Goal: Information Seeking & Learning: Learn about a topic

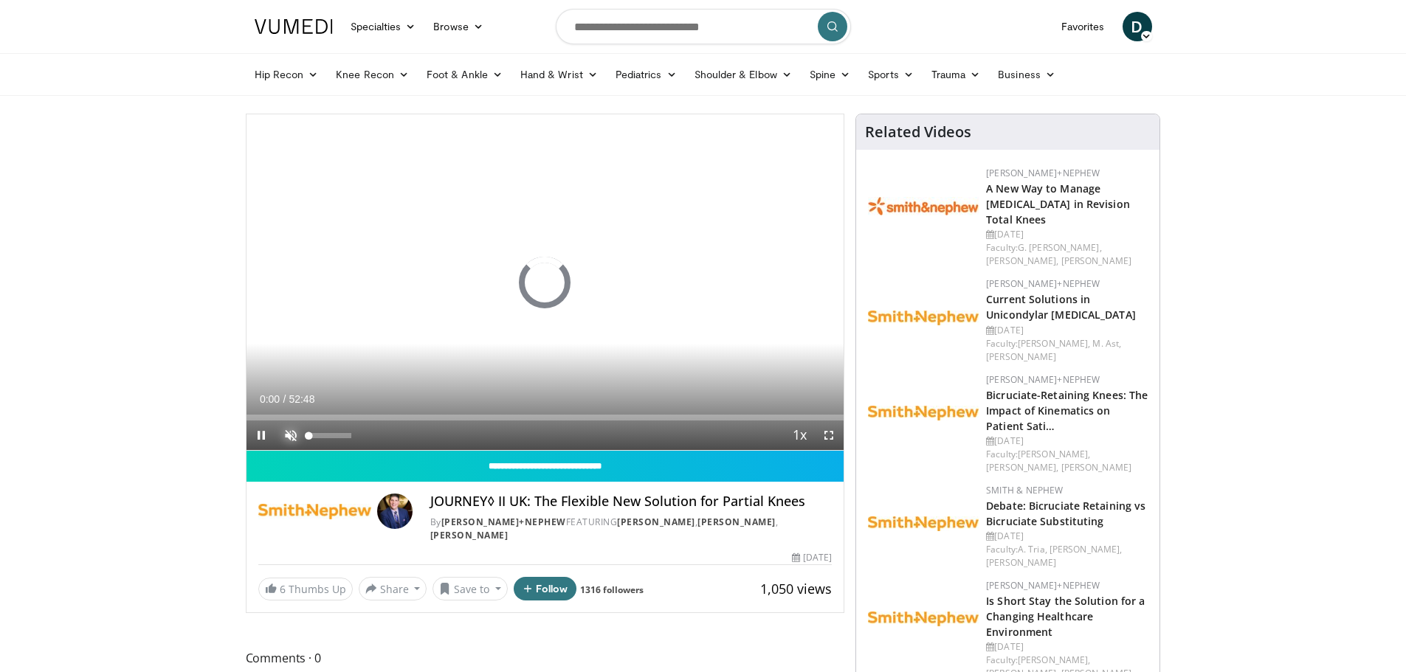
click at [291, 435] on span "Video Player" at bounding box center [291, 436] width 30 height 30
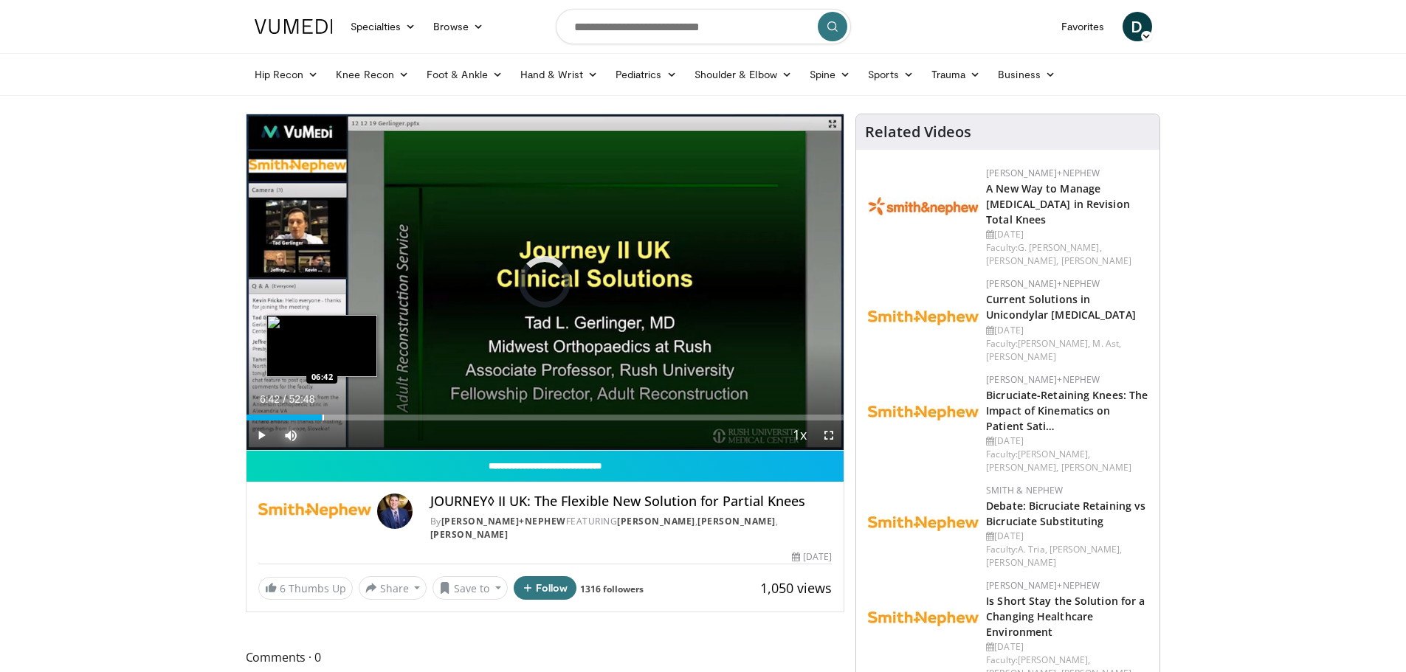
click at [322, 415] on div "Progress Bar" at bounding box center [322, 418] width 1 height 6
click at [374, 417] on div "Progress Bar" at bounding box center [374, 418] width 1 height 6
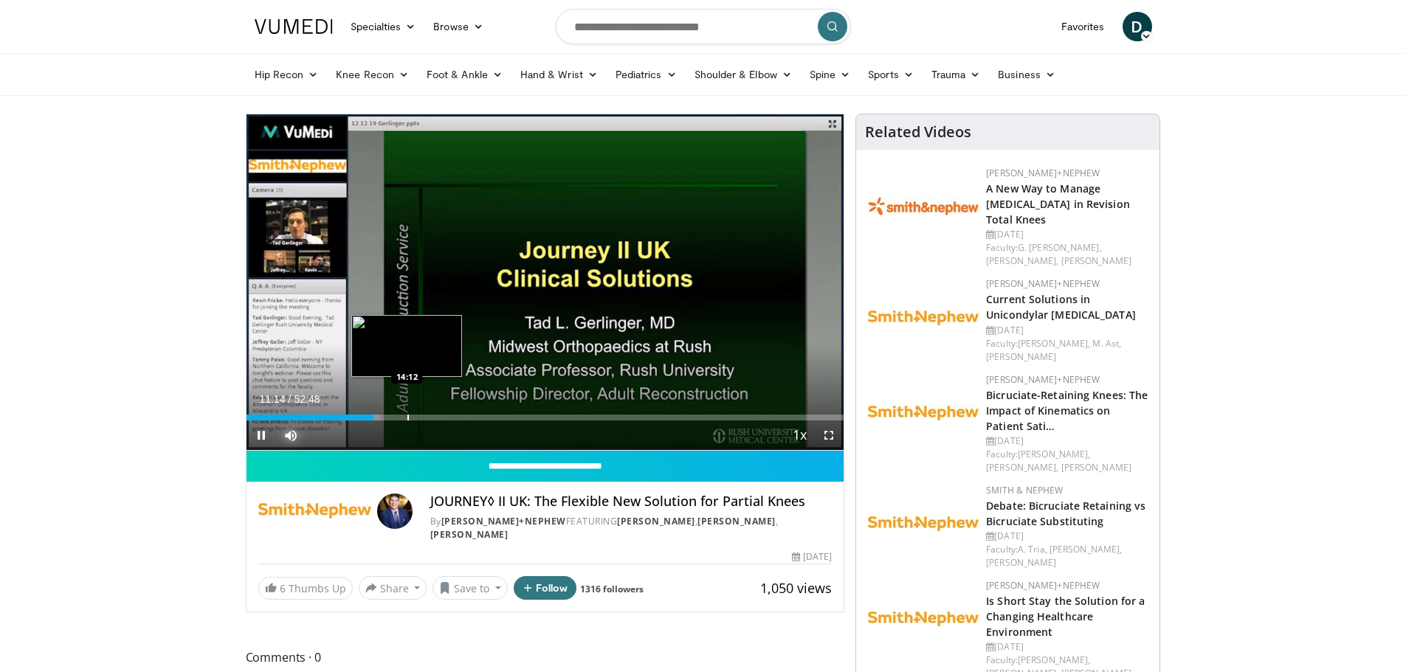
click at [407, 415] on div "Progress Bar" at bounding box center [407, 418] width 1 height 6
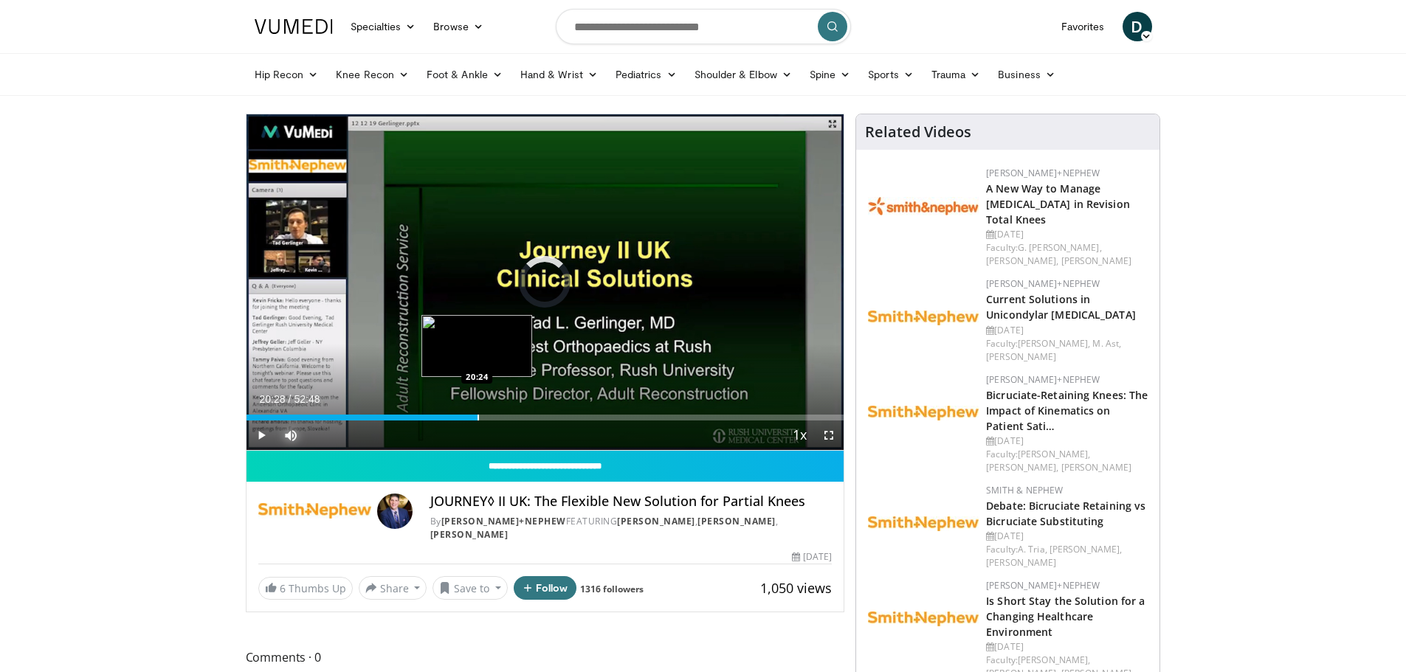
click at [477, 415] on div "Progress Bar" at bounding box center [477, 418] width 1 height 6
click at [538, 412] on div "Loaded : 41.01% 20:32 25:49" at bounding box center [545, 414] width 598 height 14
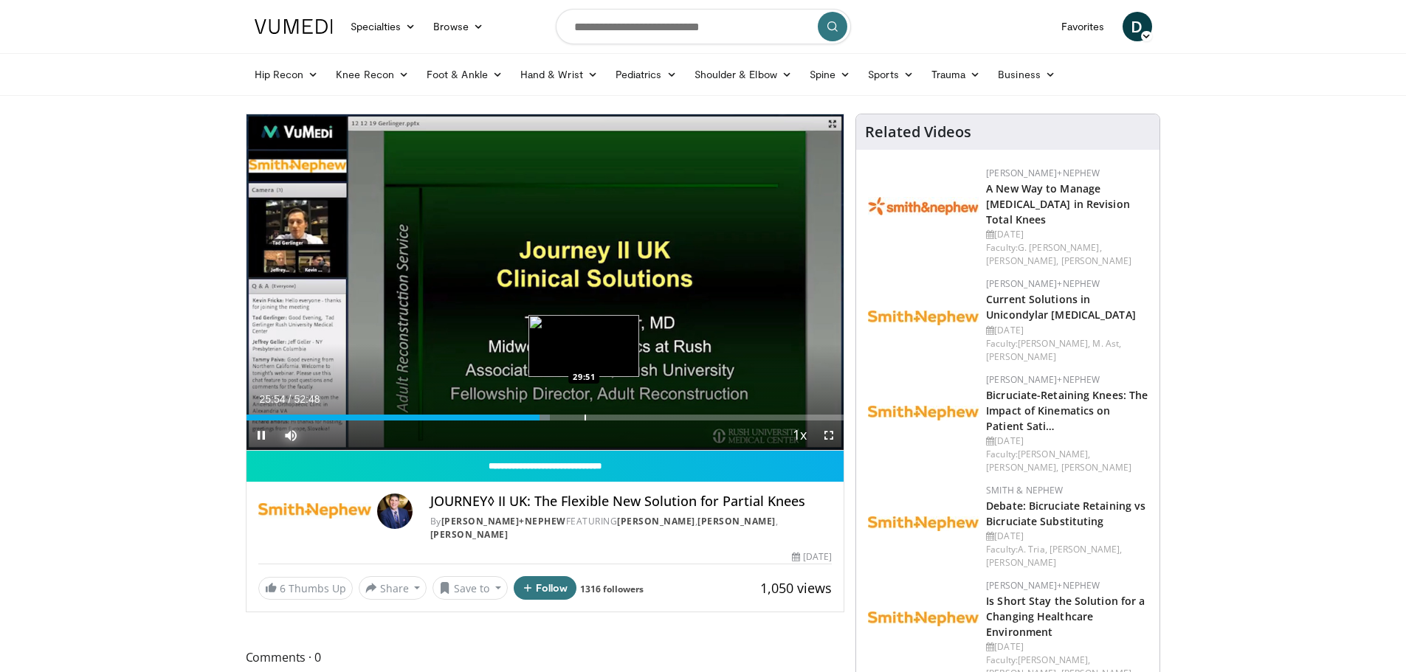
click at [582, 413] on div "Loaded : 50.86% 25:55 29:51" at bounding box center [545, 414] width 598 height 14
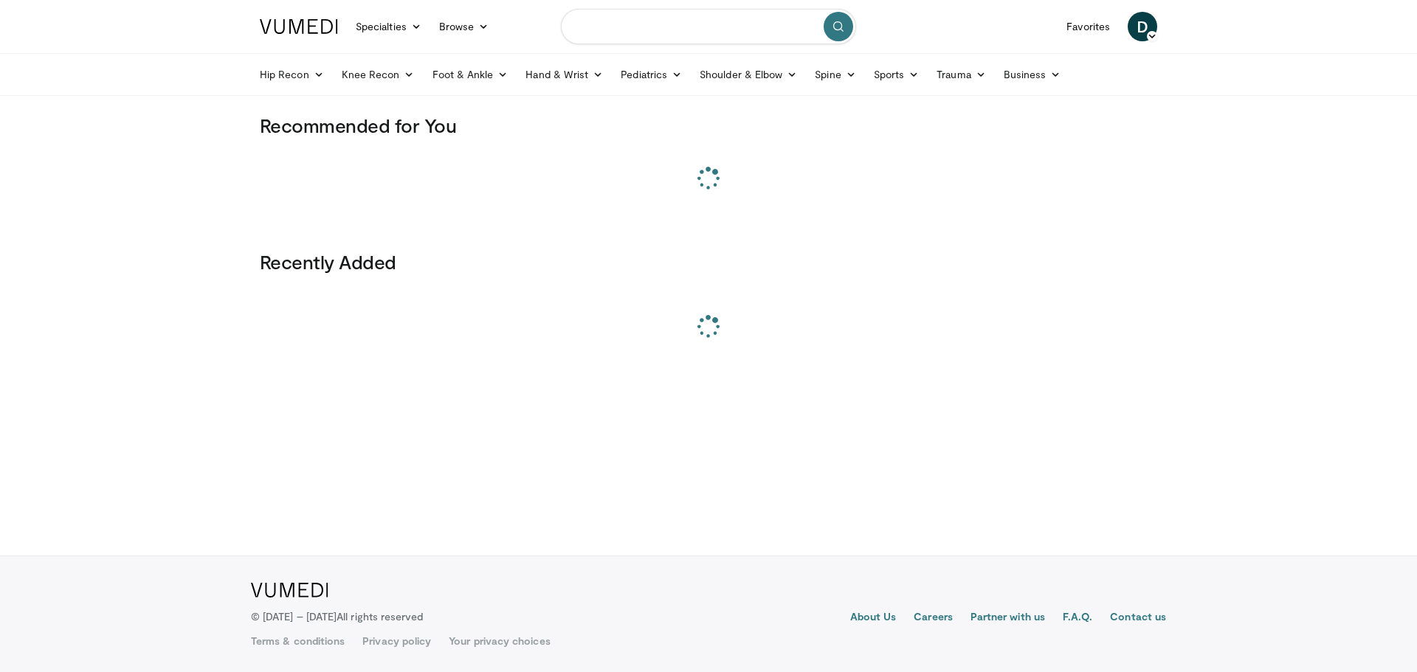
click at [691, 20] on input "Search topics, interventions" at bounding box center [708, 26] width 295 height 35
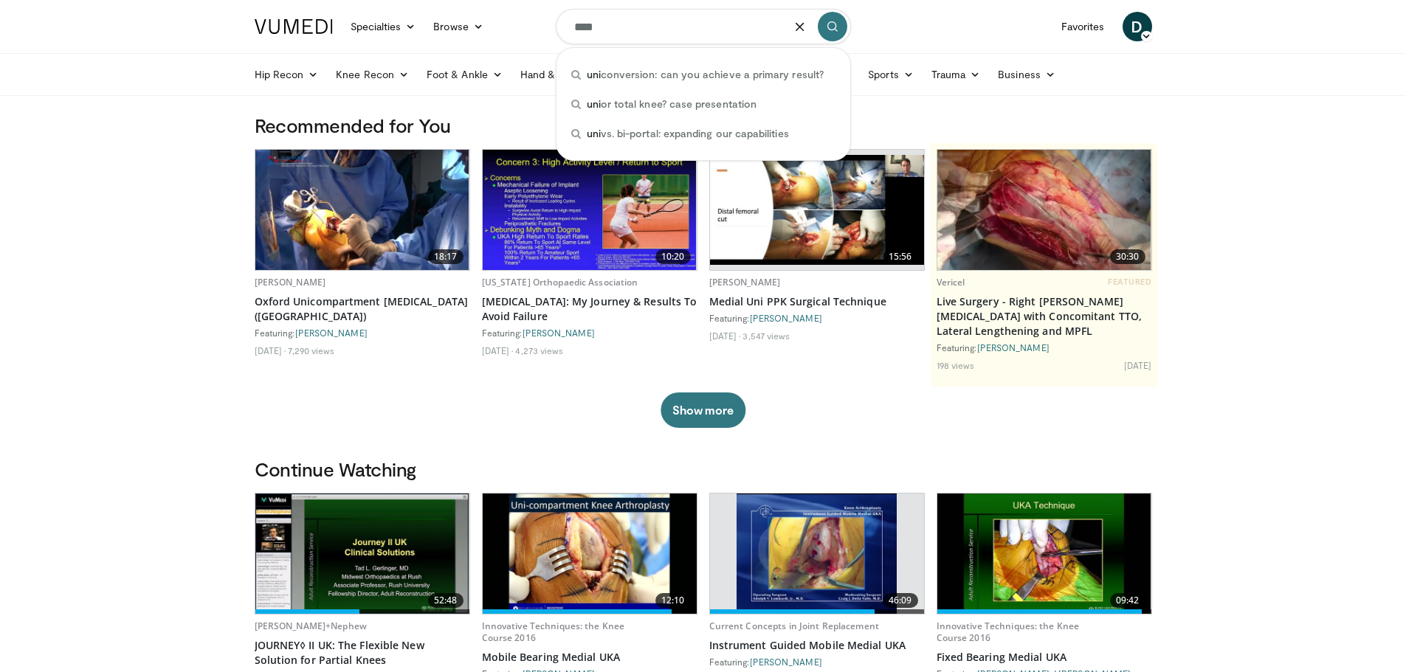
type input "***"
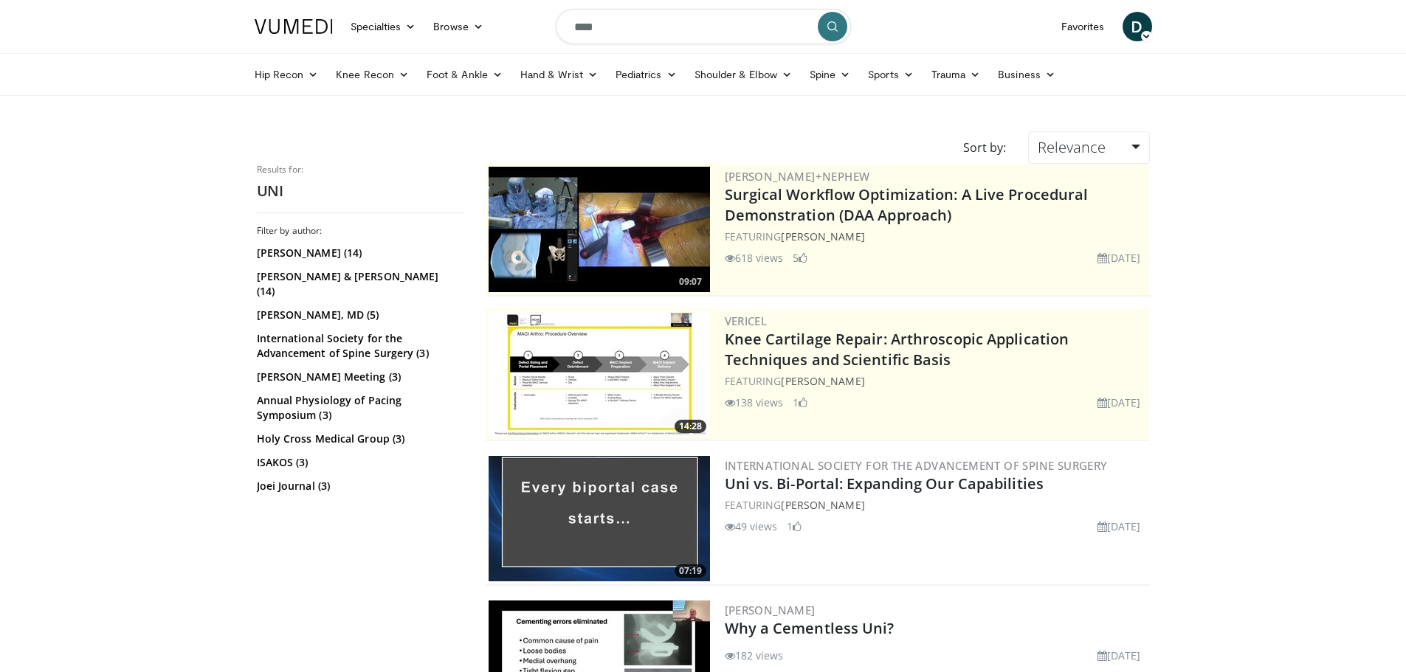
click at [830, 21] on icon "submit" at bounding box center [832, 27] width 12 height 12
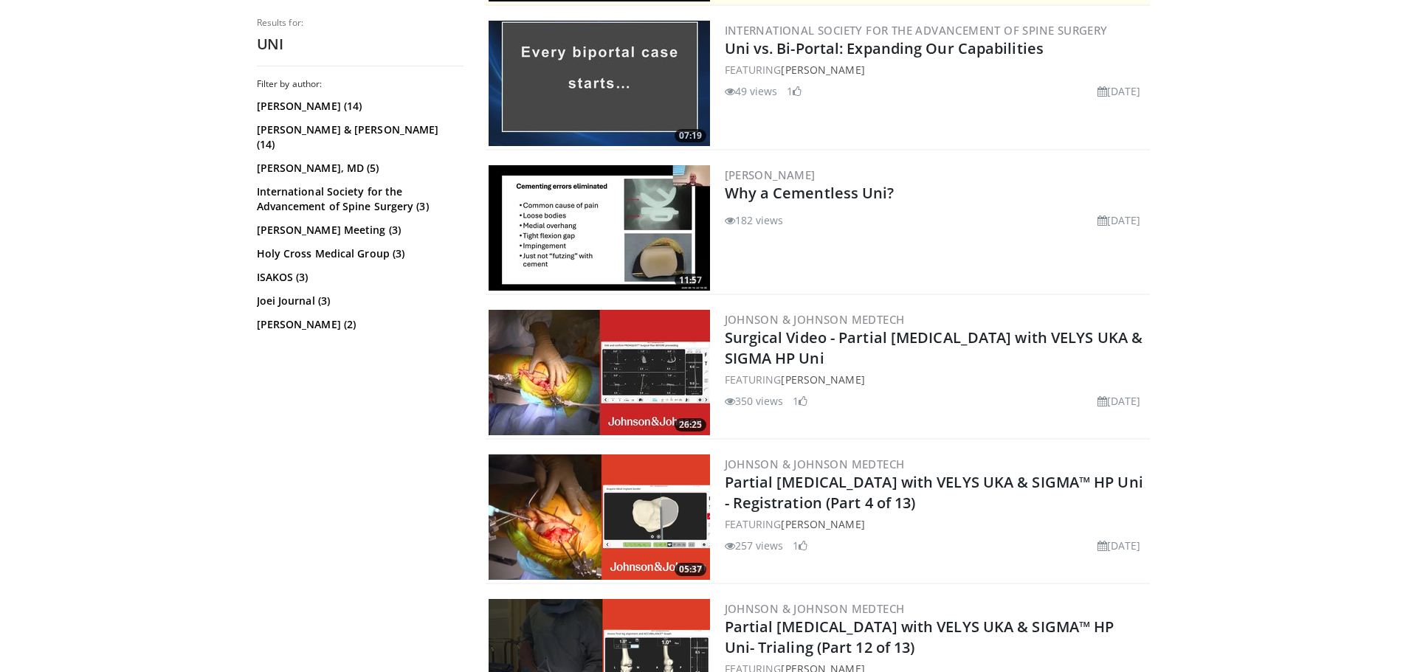
scroll to position [443, 0]
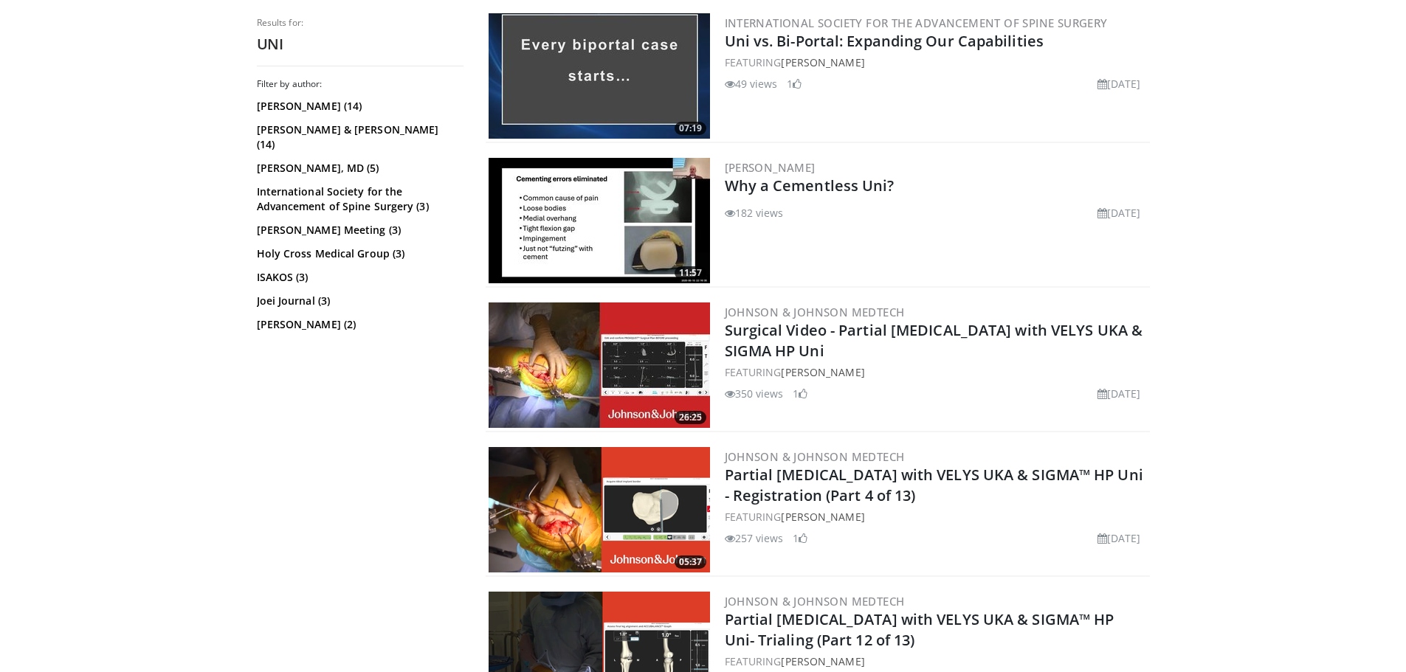
click at [624, 382] on img at bounding box center [599, 365] width 221 height 125
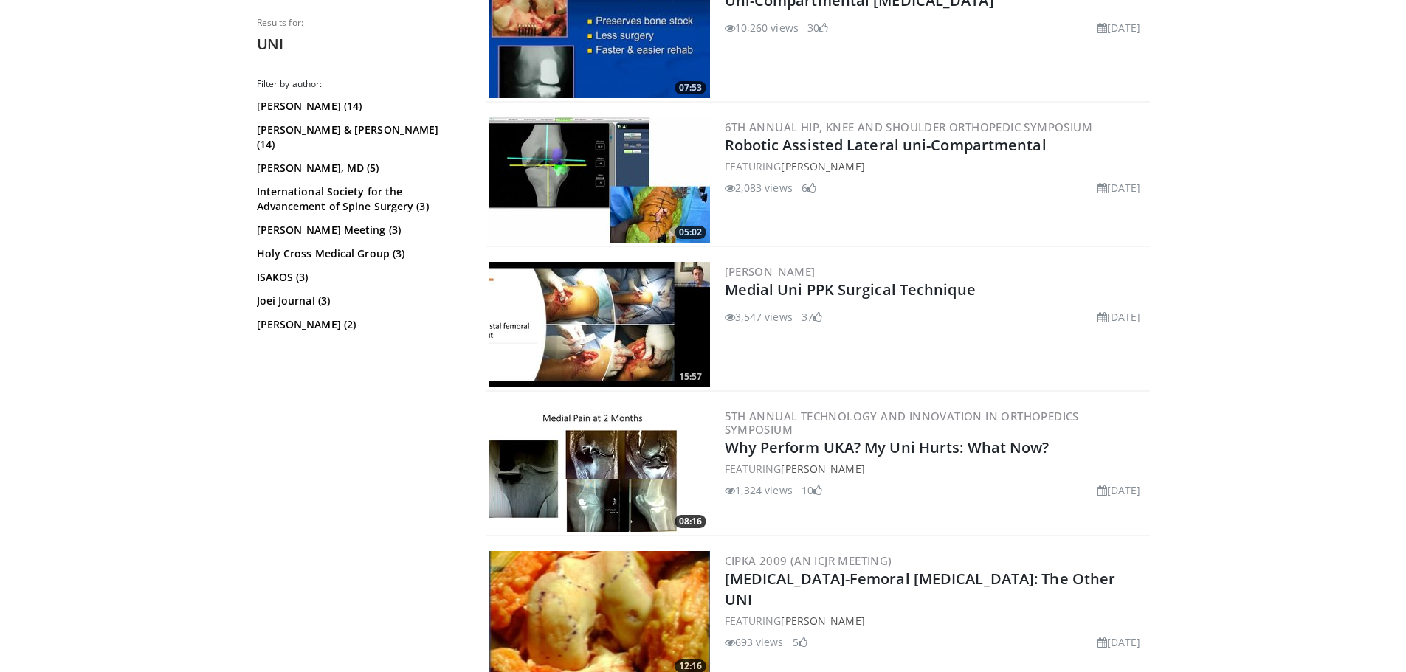
scroll to position [3247, 0]
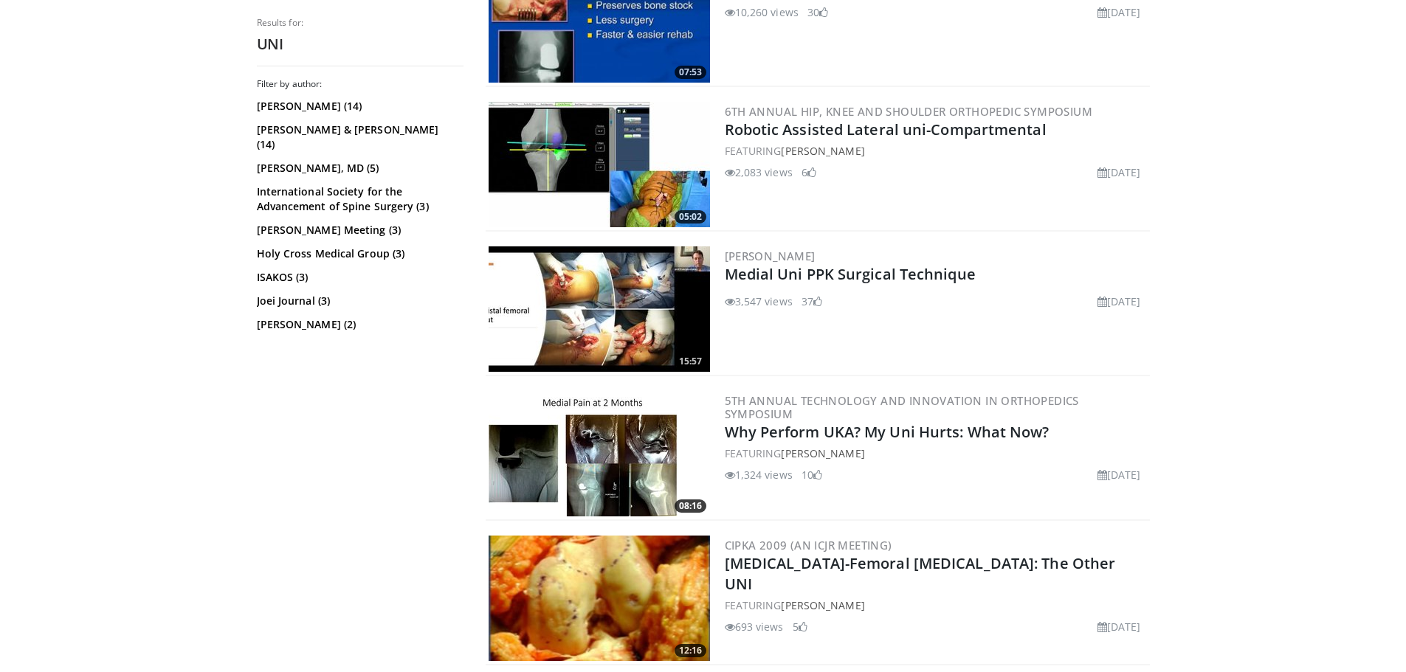
click at [639, 317] on img at bounding box center [599, 308] width 221 height 125
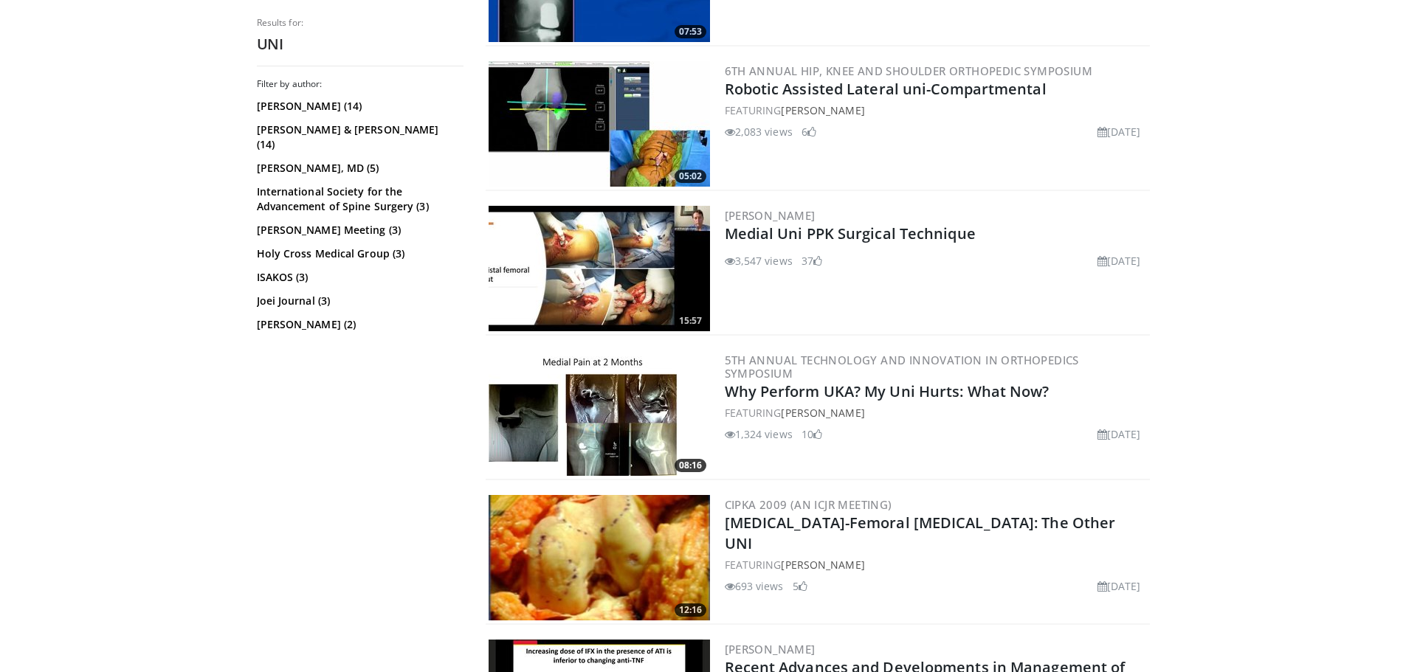
scroll to position [3214, 0]
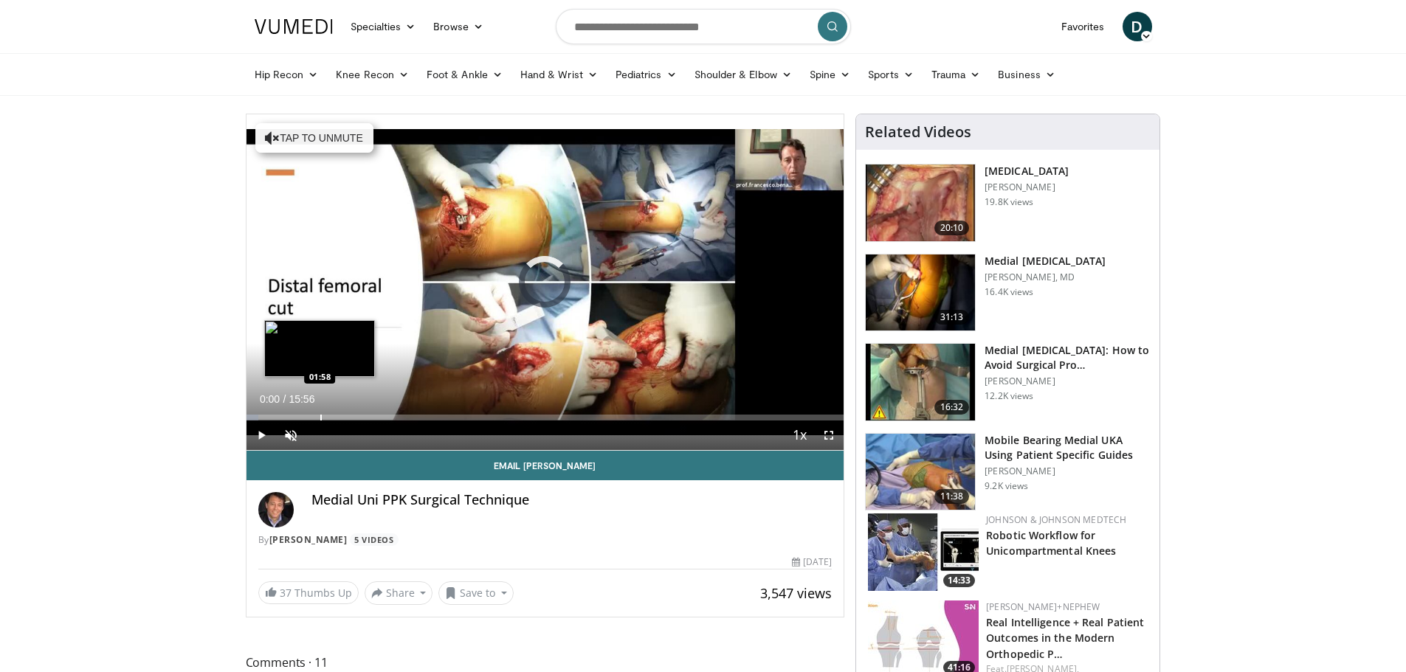
click at [320, 415] on div "Progress Bar" at bounding box center [320, 418] width 1 height 6
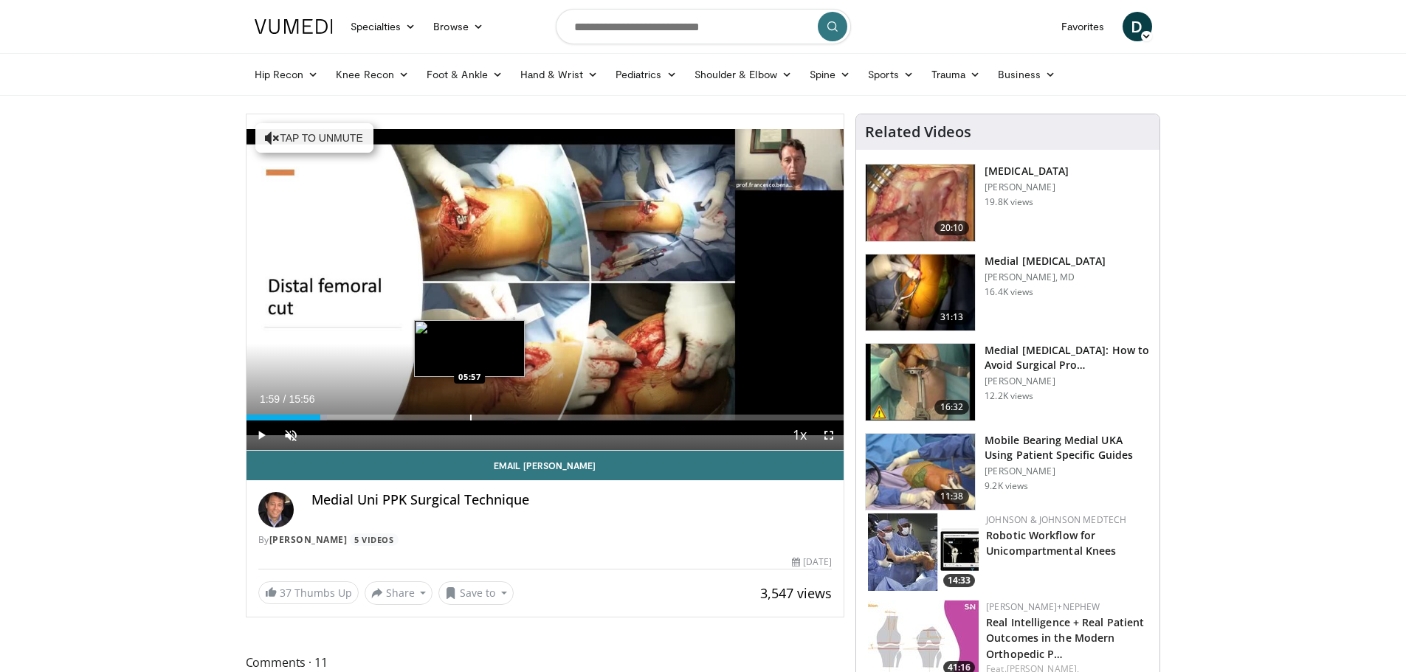
click at [471, 415] on div "Progress Bar" at bounding box center [470, 418] width 1 height 6
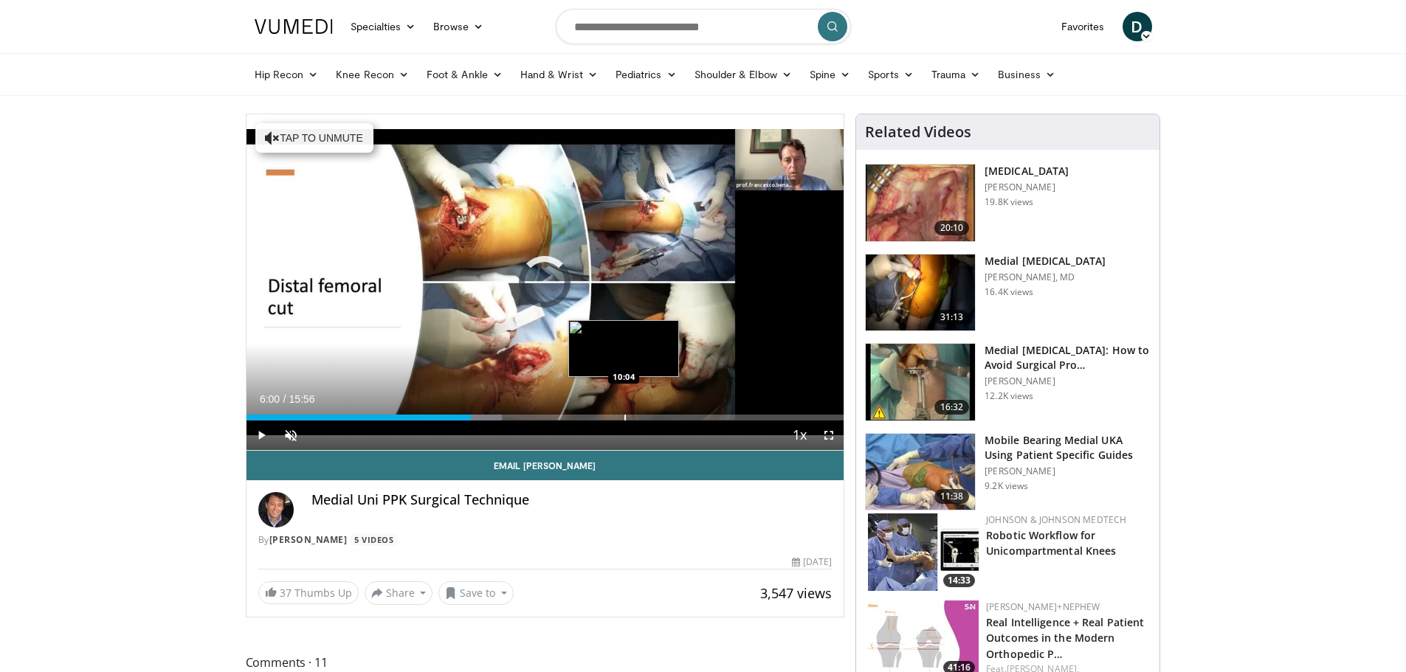
click at [623, 410] on div "Loaded : 42.85% 06:00 10:04" at bounding box center [545, 414] width 598 height 14
click at [913, 303] on img at bounding box center [920, 293] width 109 height 77
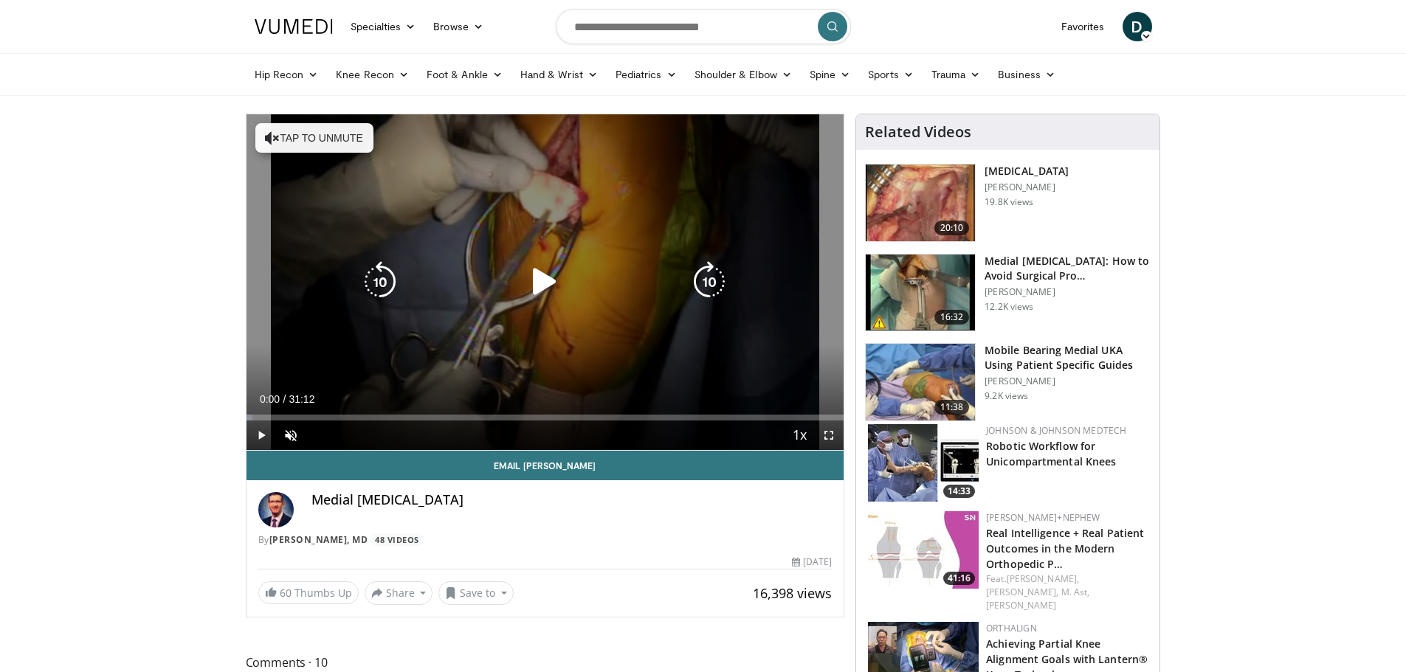
click at [539, 282] on icon "Video Player" at bounding box center [544, 281] width 41 height 41
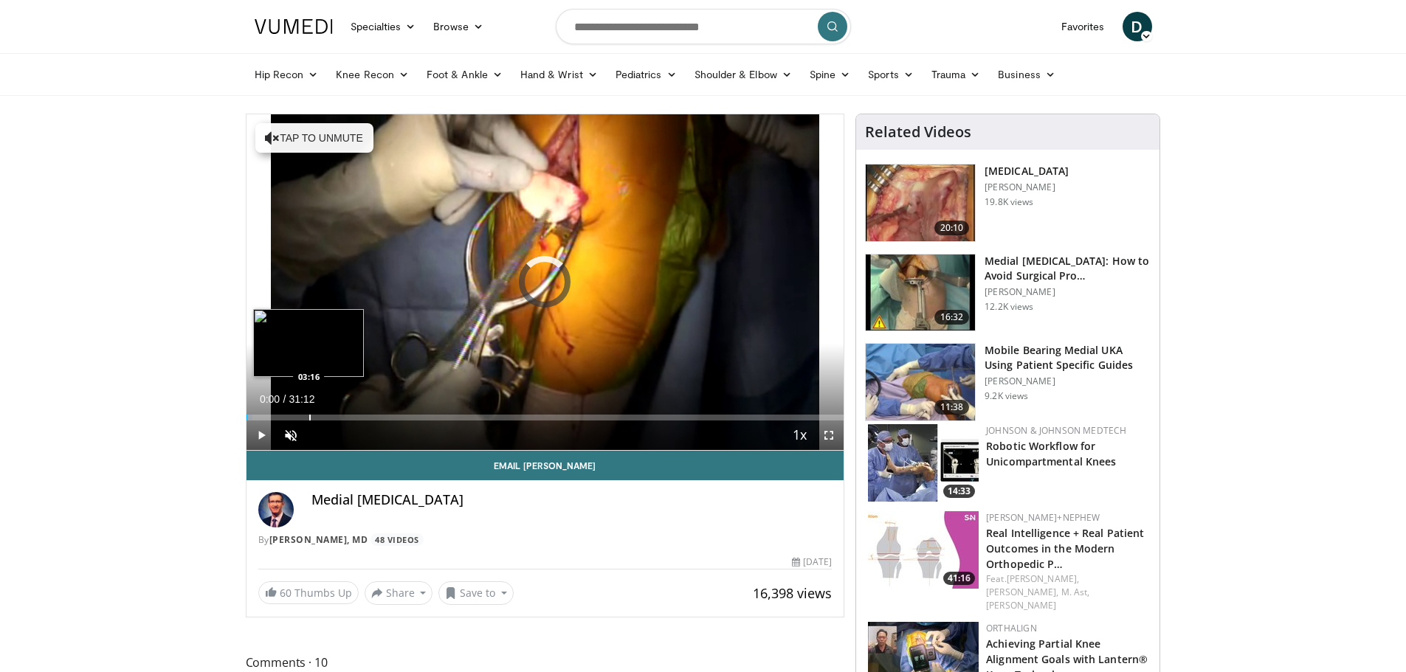
click at [309, 417] on div "Progress Bar" at bounding box center [309, 418] width 1 height 6
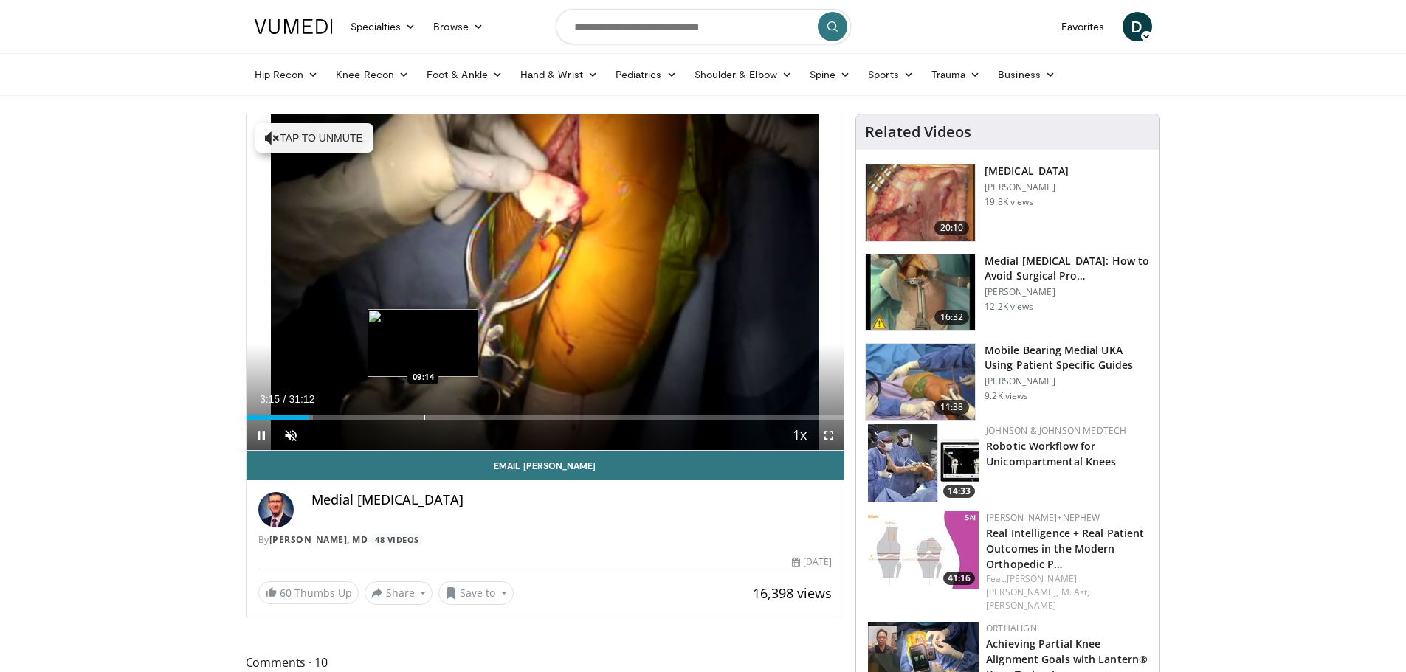
click at [423, 413] on div "Loaded : 11.20% 03:15 09:14" at bounding box center [545, 414] width 598 height 14
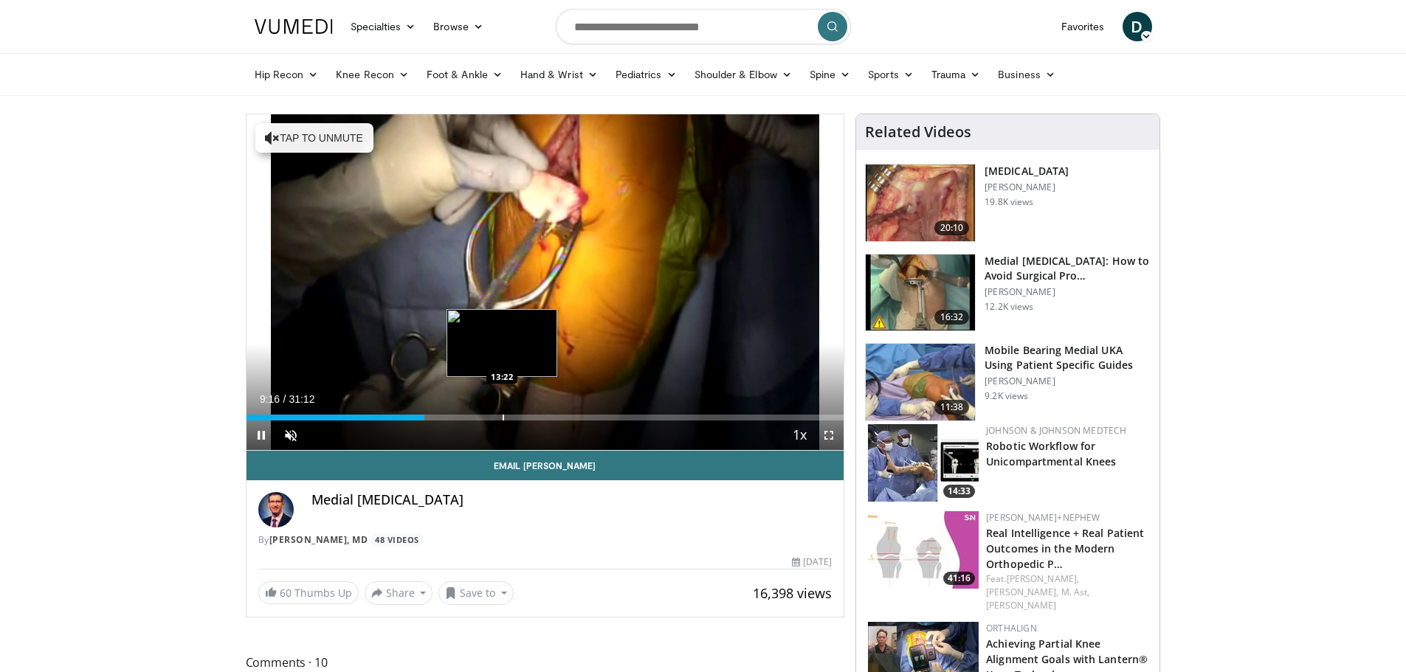
click at [502, 413] on div "Loaded : 29.86% 09:16 13:22" at bounding box center [545, 414] width 598 height 14
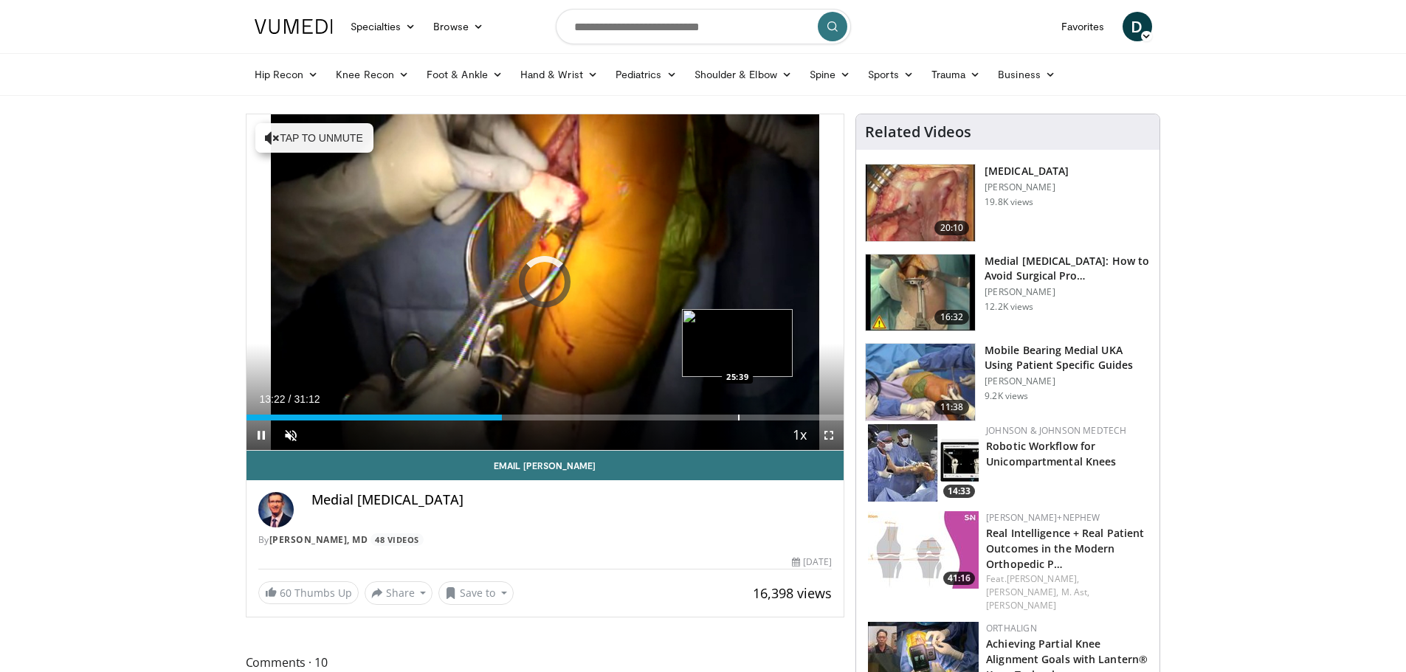
click at [738, 416] on div "Progress Bar" at bounding box center [738, 418] width 1 height 6
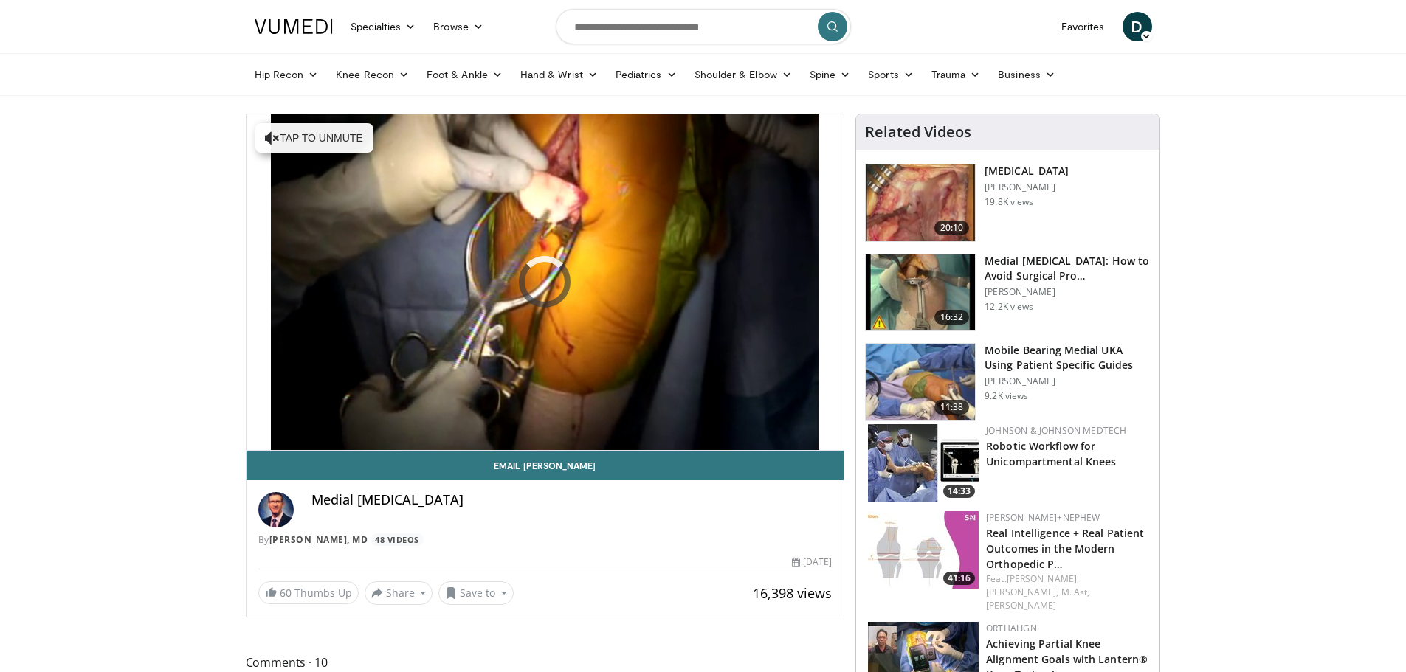
click at [904, 300] on img at bounding box center [920, 293] width 109 height 77
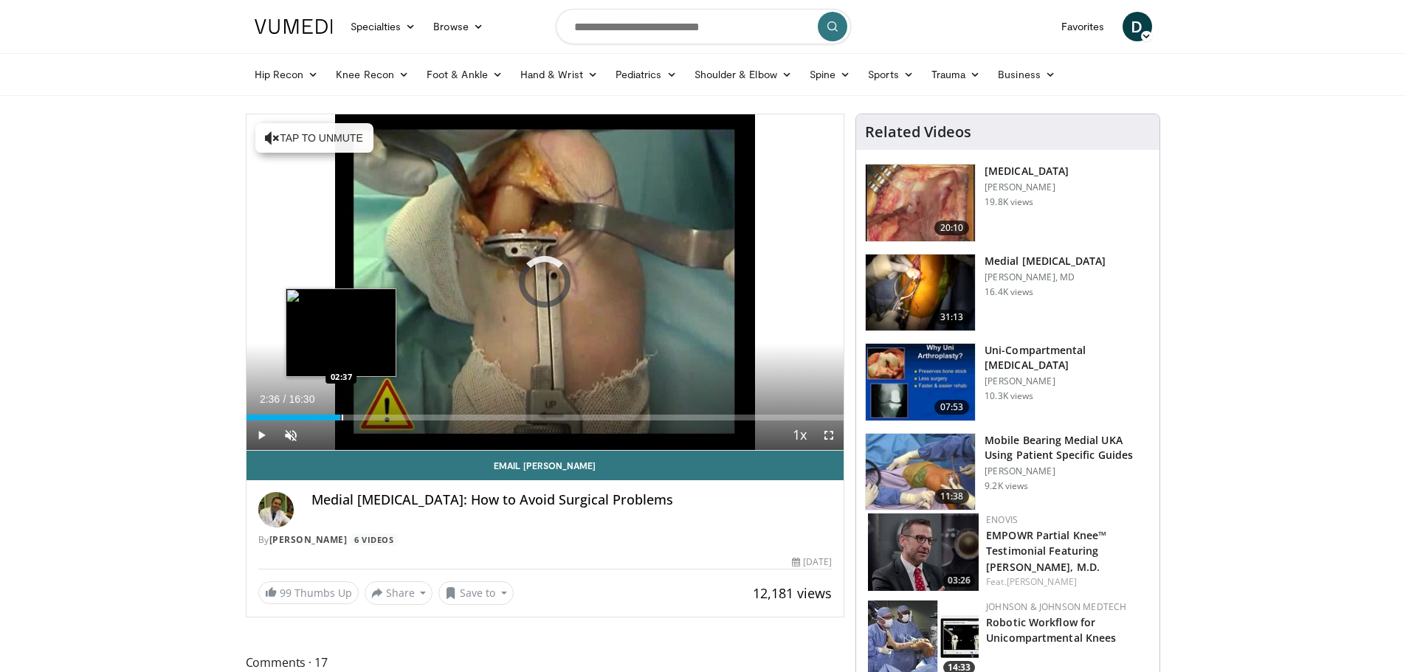
click at [342, 415] on div "Progress Bar" at bounding box center [342, 418] width 1 height 6
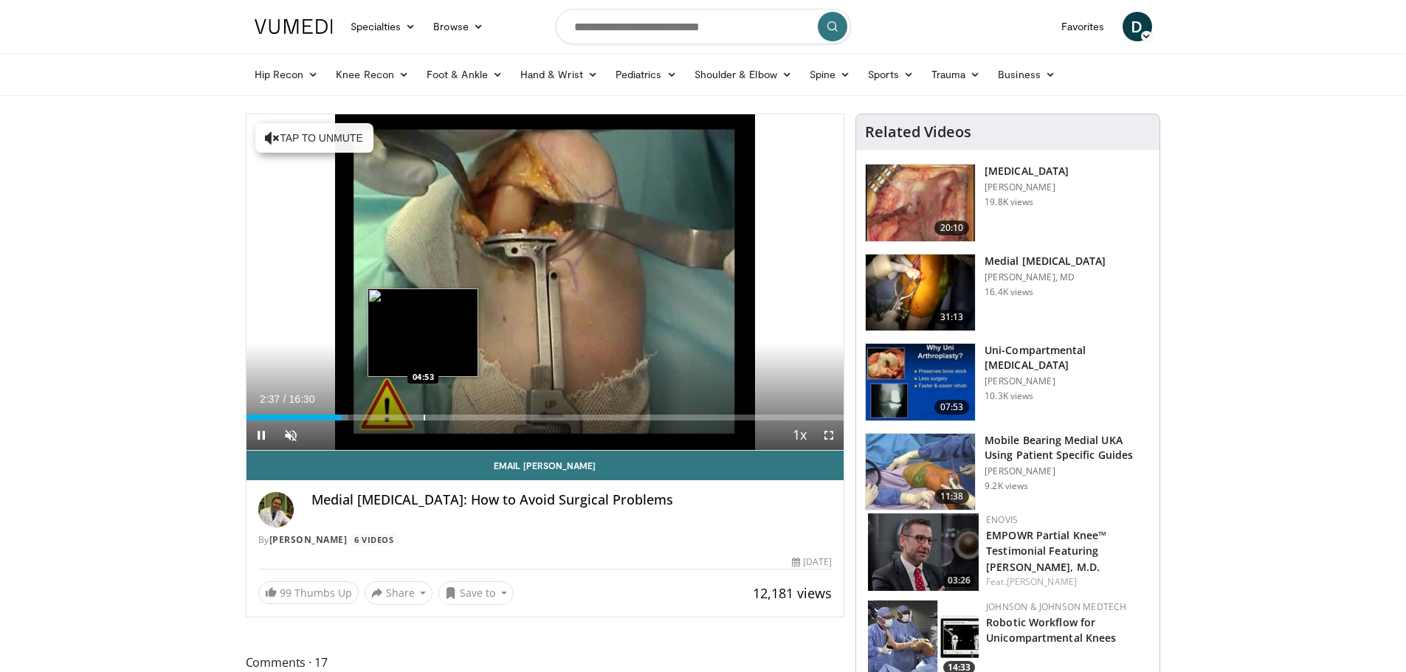
click at [424, 415] on div "Progress Bar" at bounding box center [424, 418] width 1 height 6
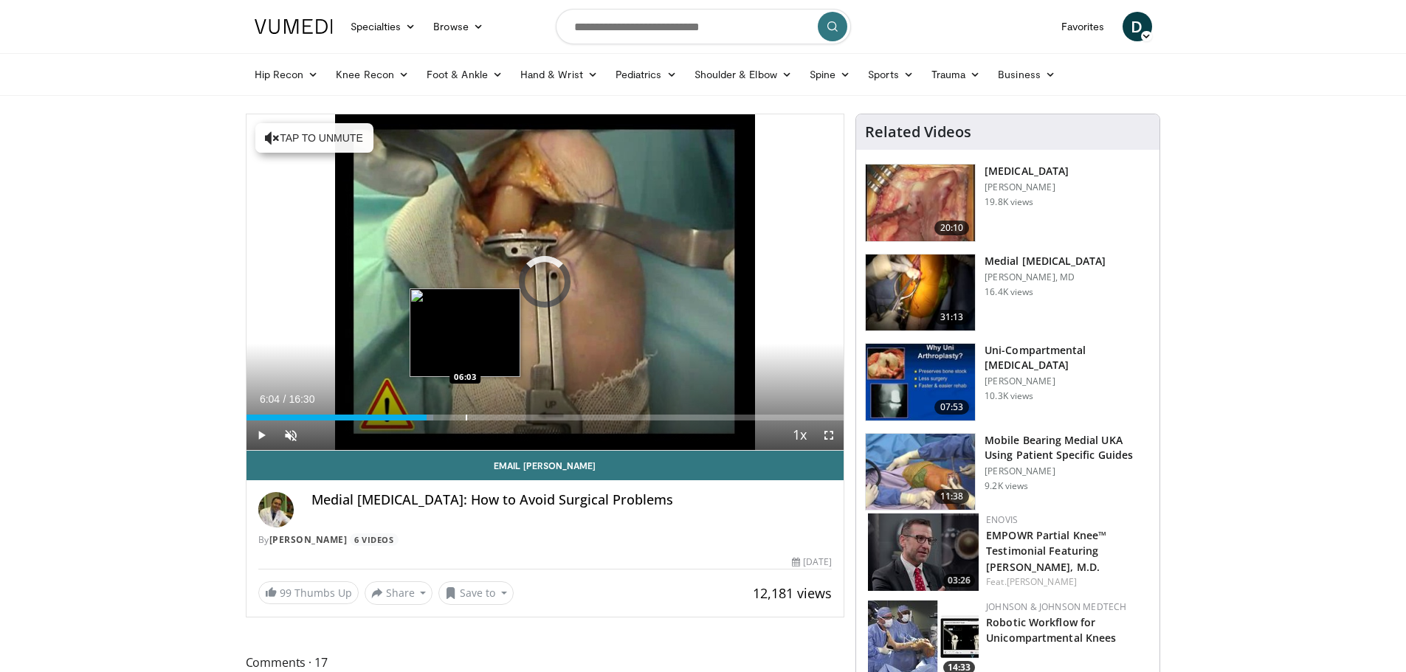
click at [466, 412] on div "Loaded : 31.29% 04:58 06:03" at bounding box center [545, 414] width 598 height 14
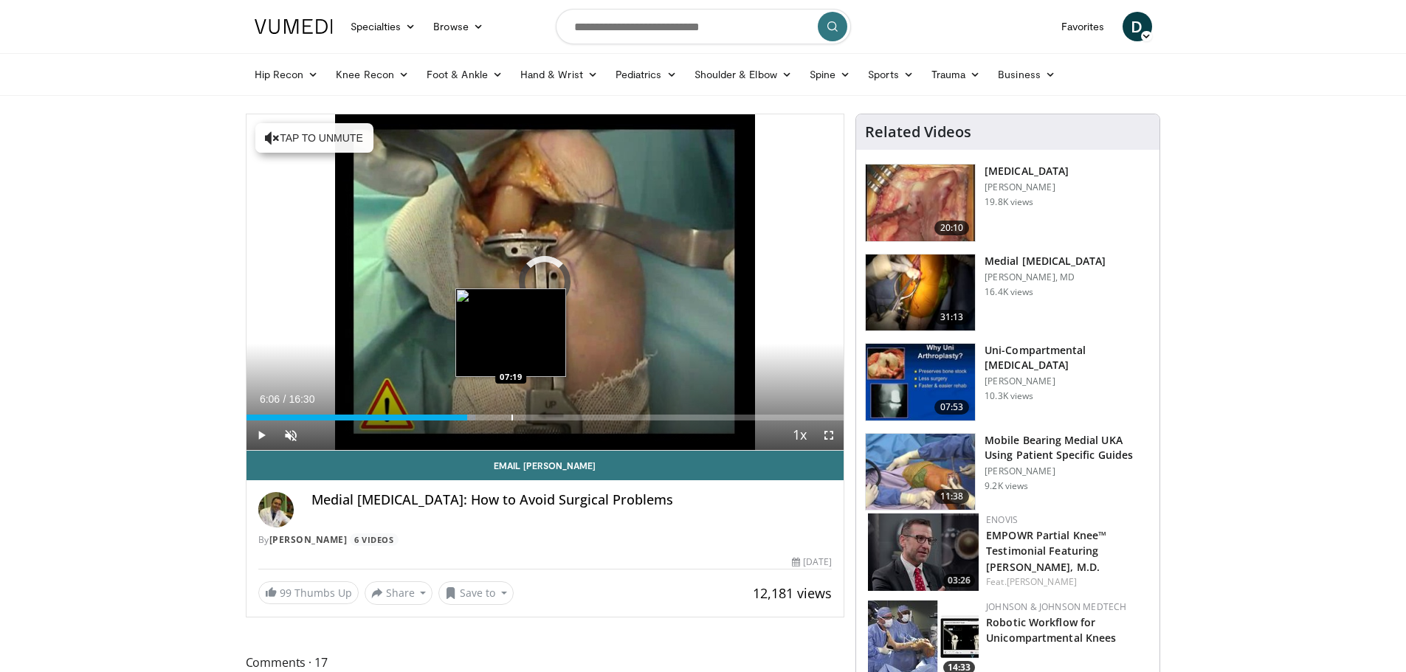
click at [511, 415] on div "Progress Bar" at bounding box center [511, 418] width 1 height 6
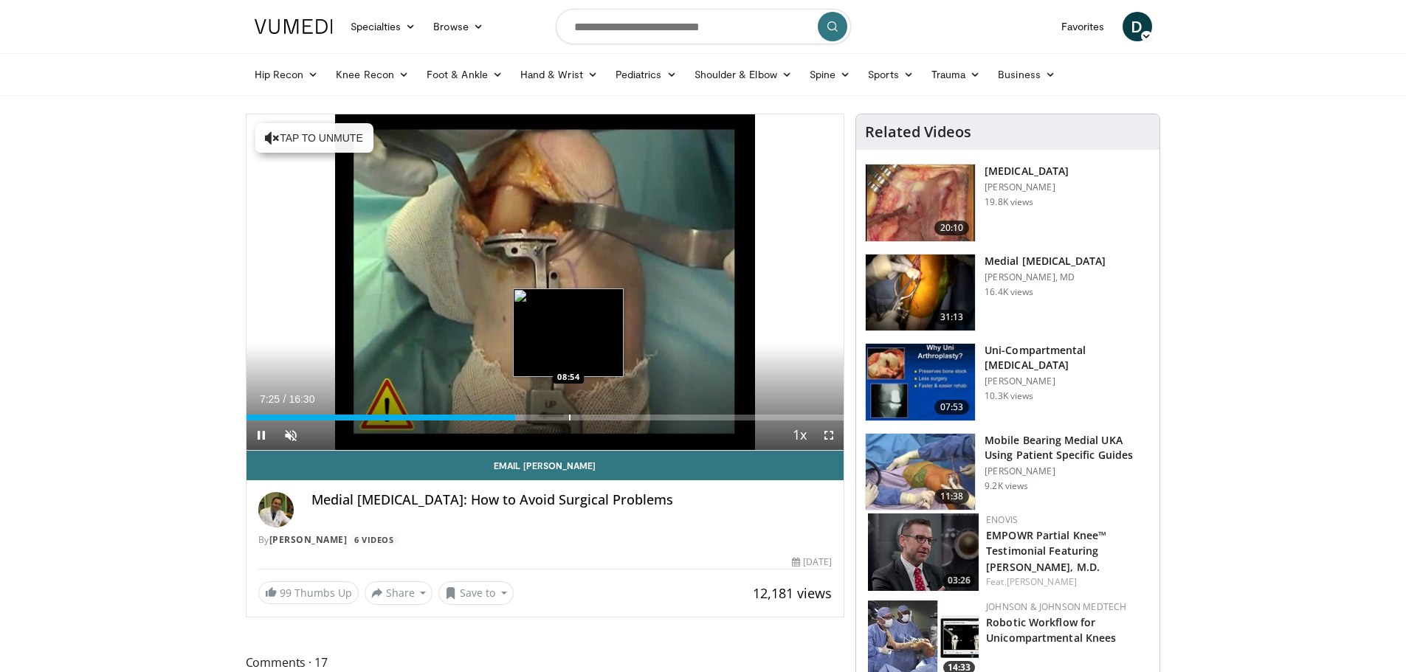
click at [568, 413] on div "Loaded : 46.42% 07:25 08:54" at bounding box center [545, 414] width 598 height 14
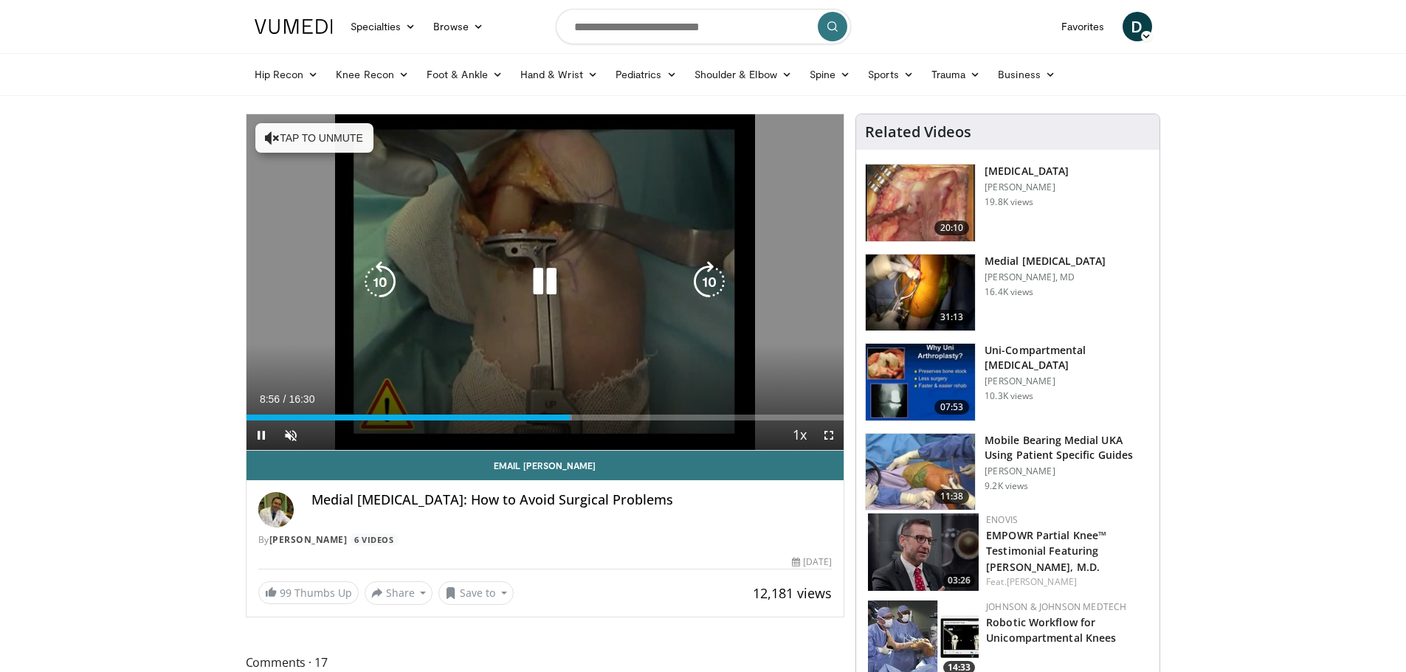
click at [694, 418] on video-js "**********" at bounding box center [545, 282] width 598 height 336
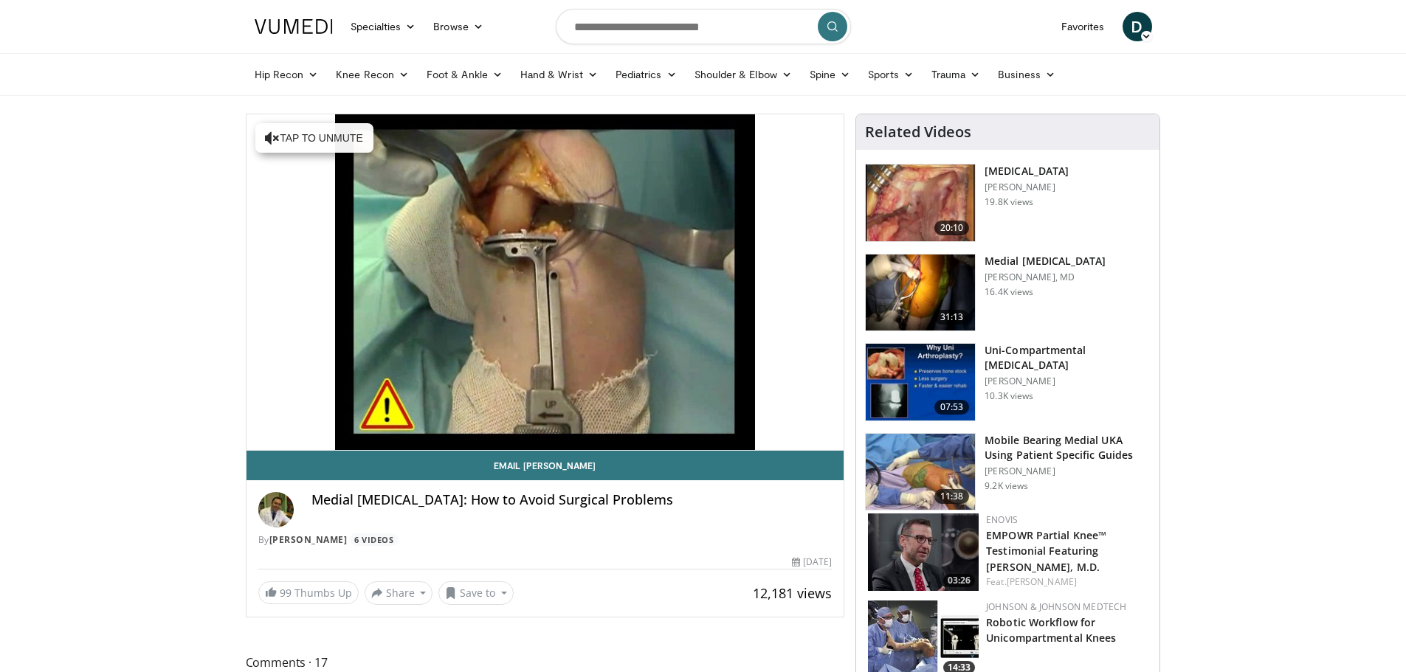
click at [917, 193] on img at bounding box center [920, 203] width 109 height 77
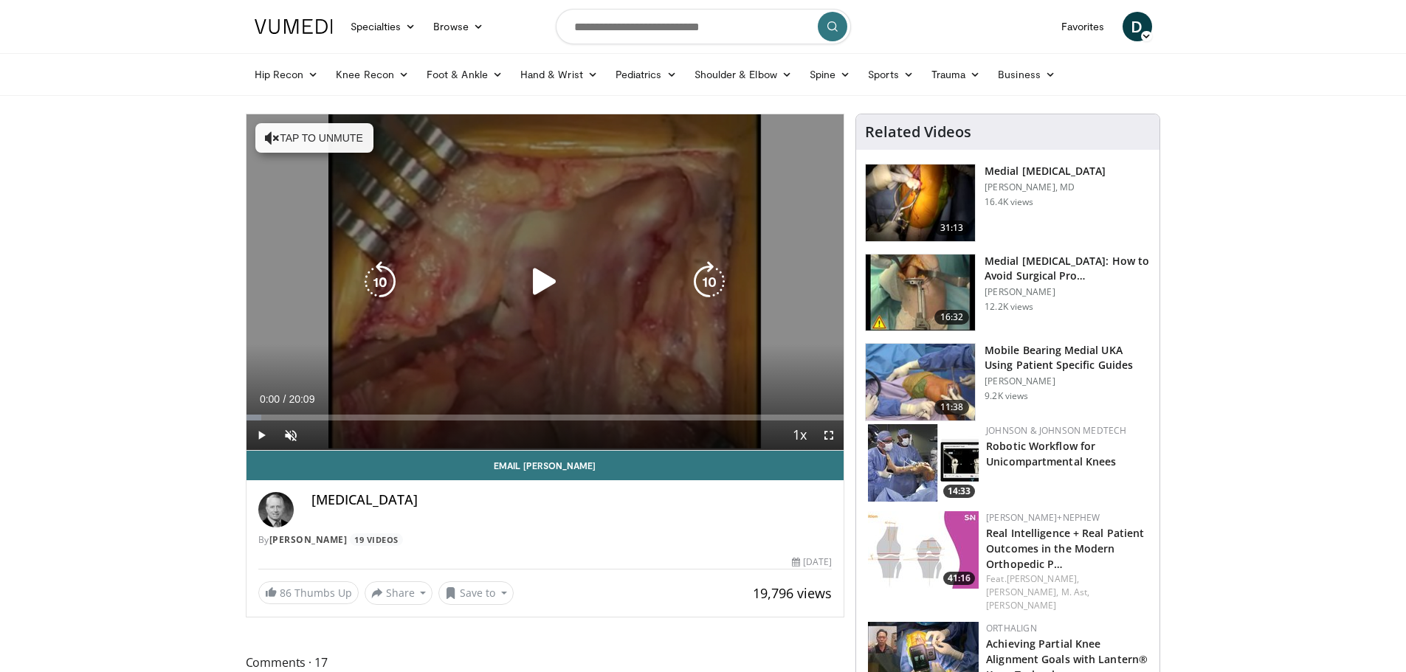
click at [534, 287] on icon "Video Player" at bounding box center [544, 281] width 41 height 41
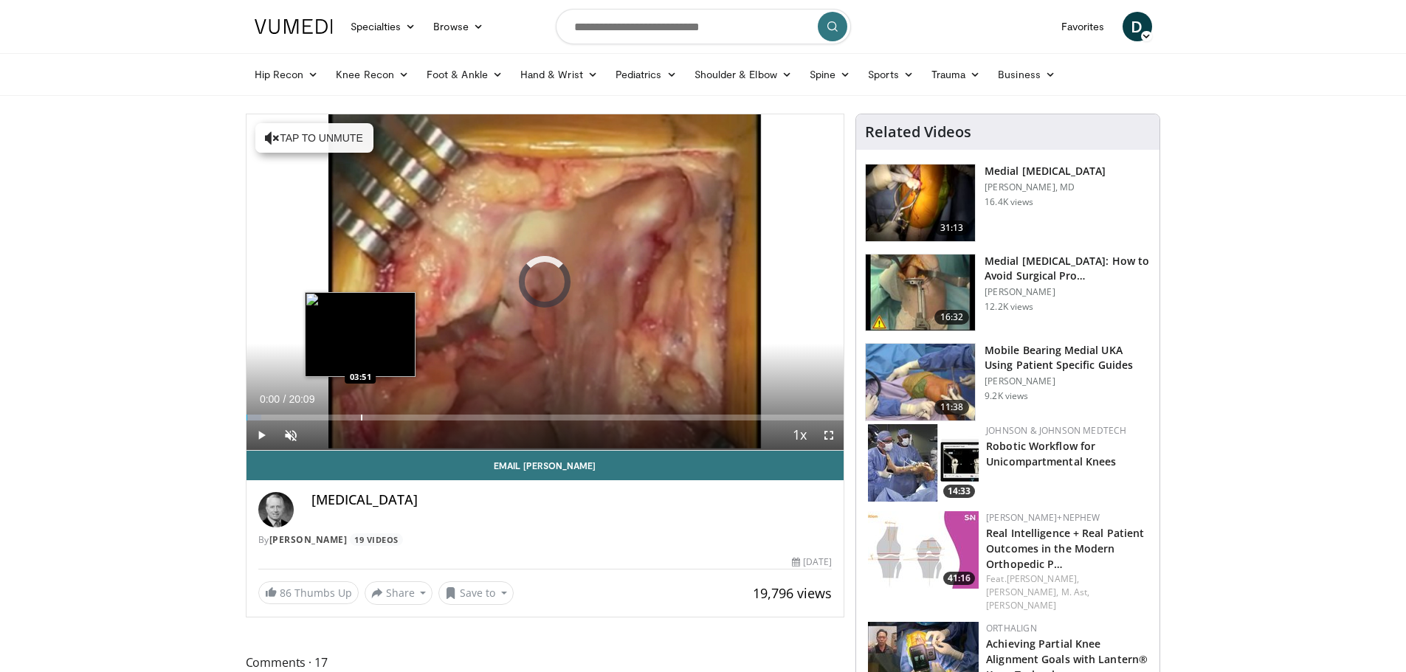
click at [361, 418] on div "Progress Bar" at bounding box center [361, 418] width 1 height 6
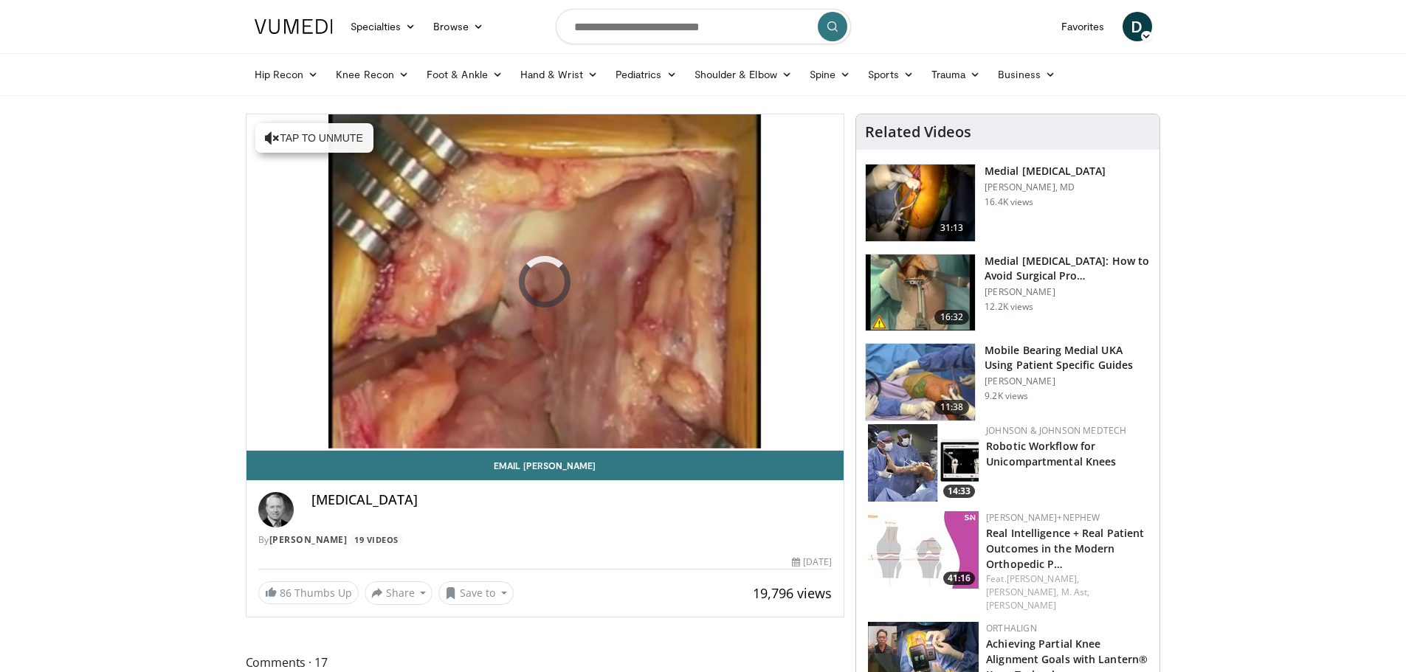
click at [911, 382] on img at bounding box center [920, 382] width 109 height 77
click at [930, 383] on img at bounding box center [920, 382] width 109 height 77
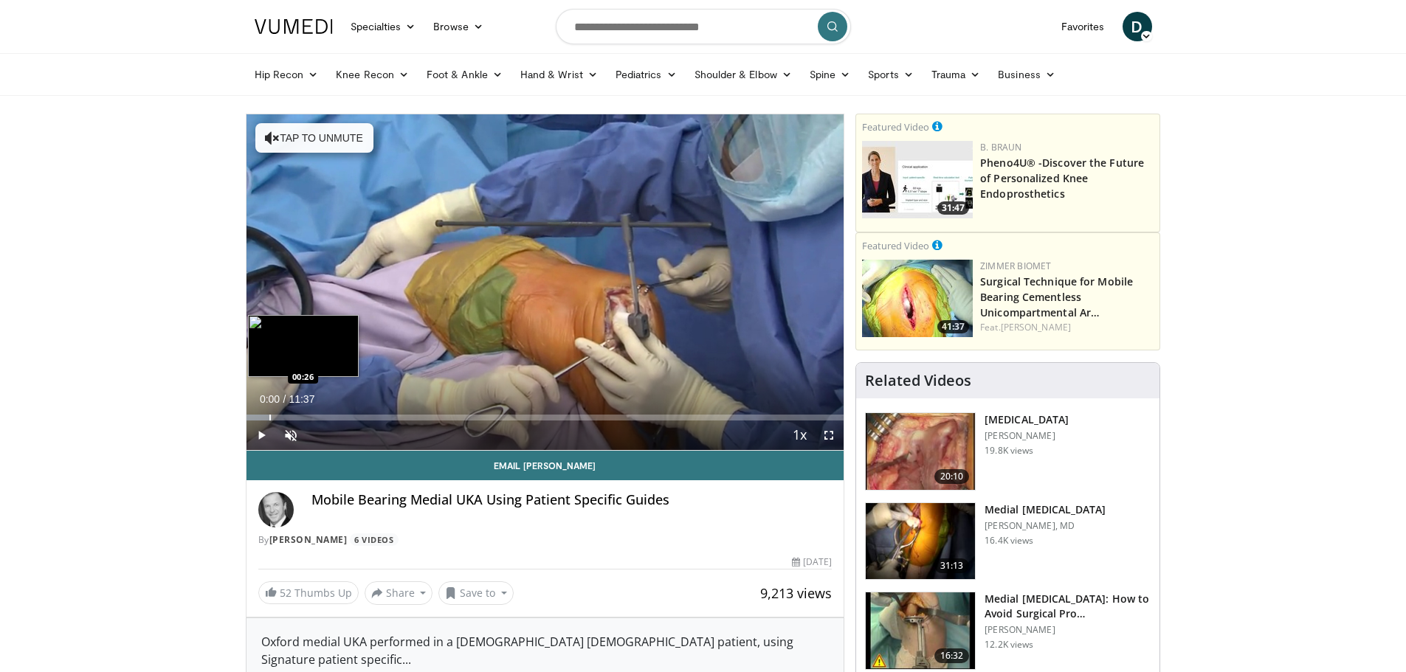
click at [269, 415] on div "Progress Bar" at bounding box center [269, 418] width 1 height 6
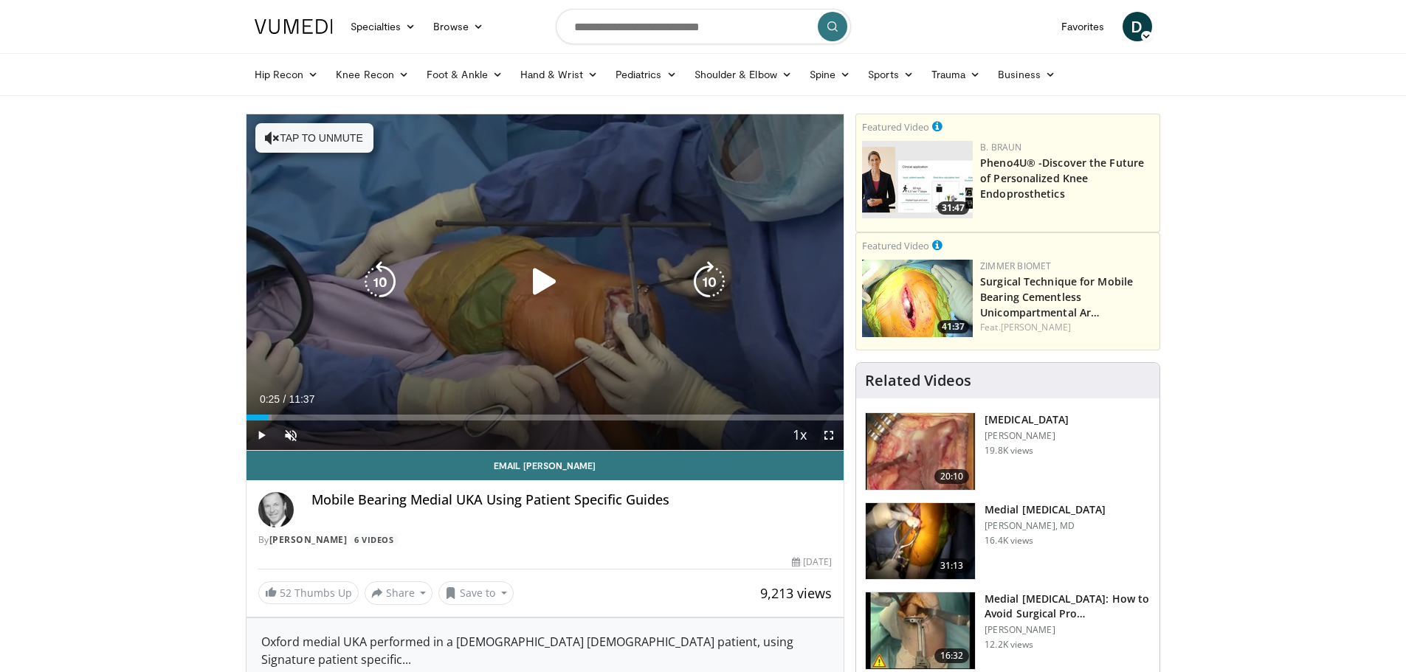
click at [503, 364] on div "10 seconds Tap to unmute" at bounding box center [545, 282] width 598 height 336
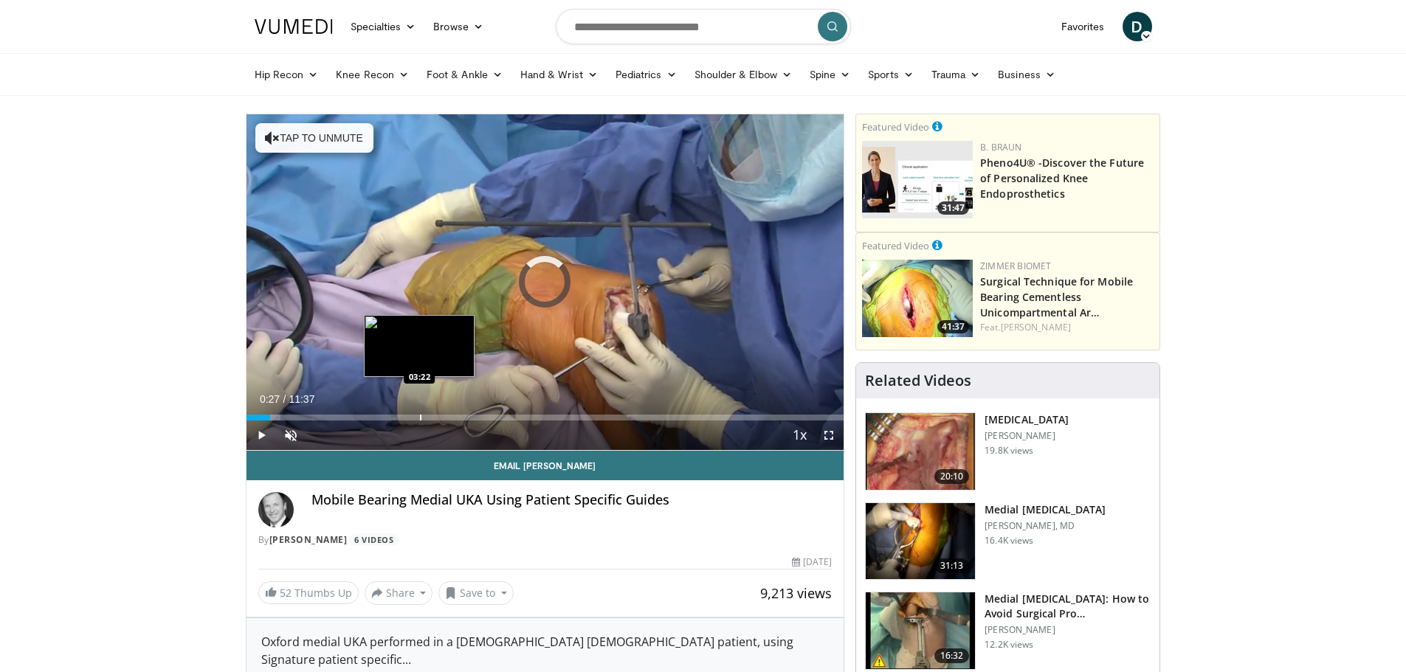
click at [420, 416] on div "Progress Bar" at bounding box center [420, 418] width 1 height 6
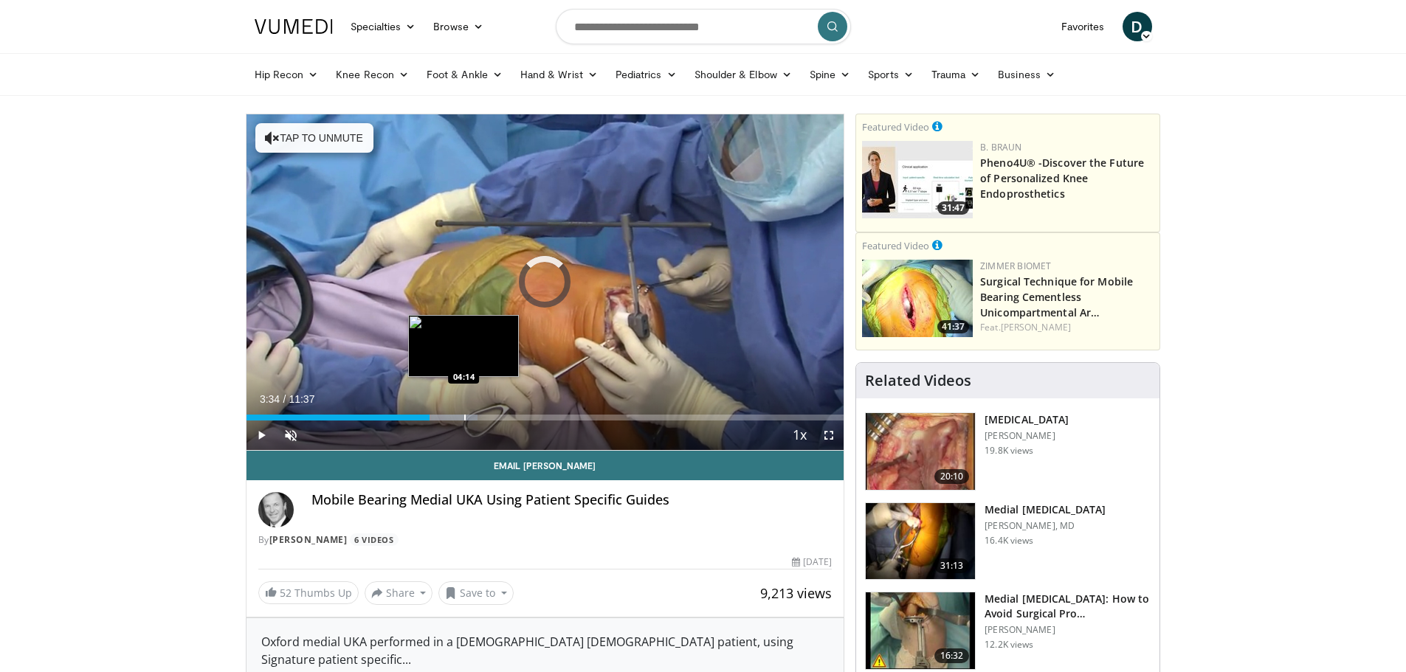
click at [464, 419] on div "Progress Bar" at bounding box center [464, 418] width 1 height 6
click at [480, 419] on div "Progress Bar" at bounding box center [480, 418] width 1 height 6
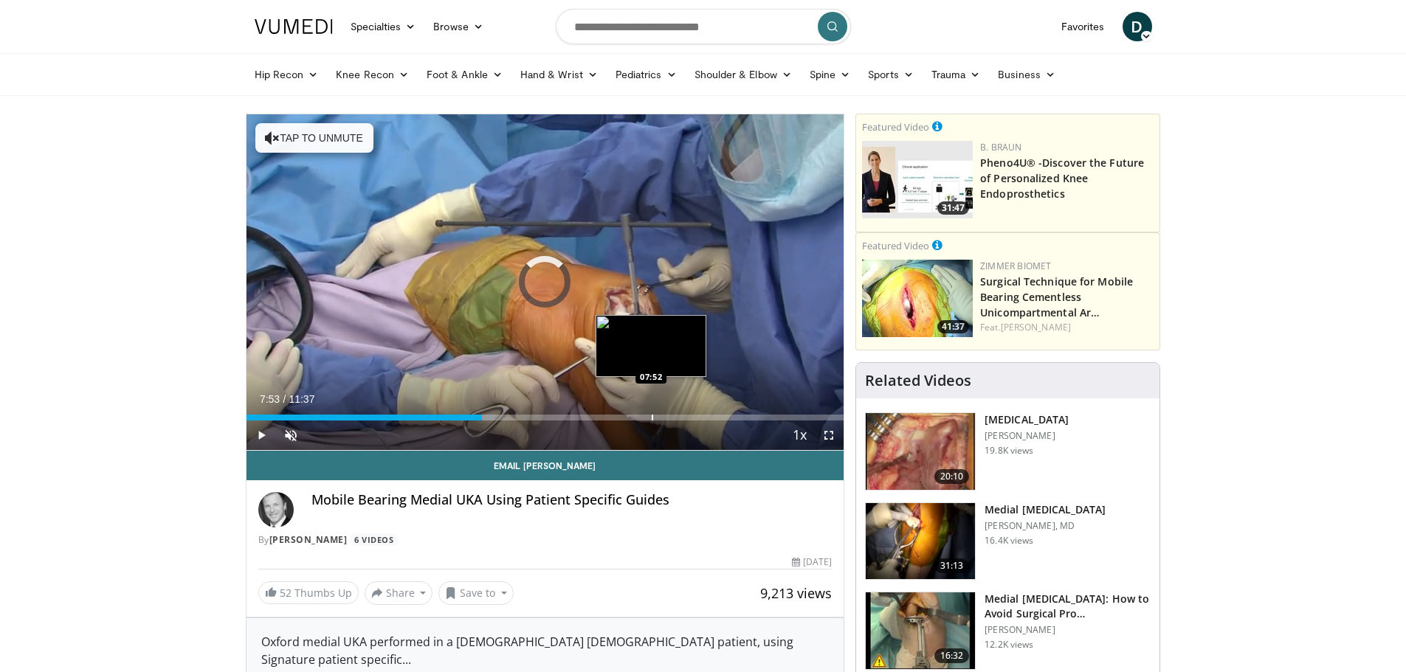
click at [652, 415] on div "Progress Bar" at bounding box center [652, 418] width 1 height 6
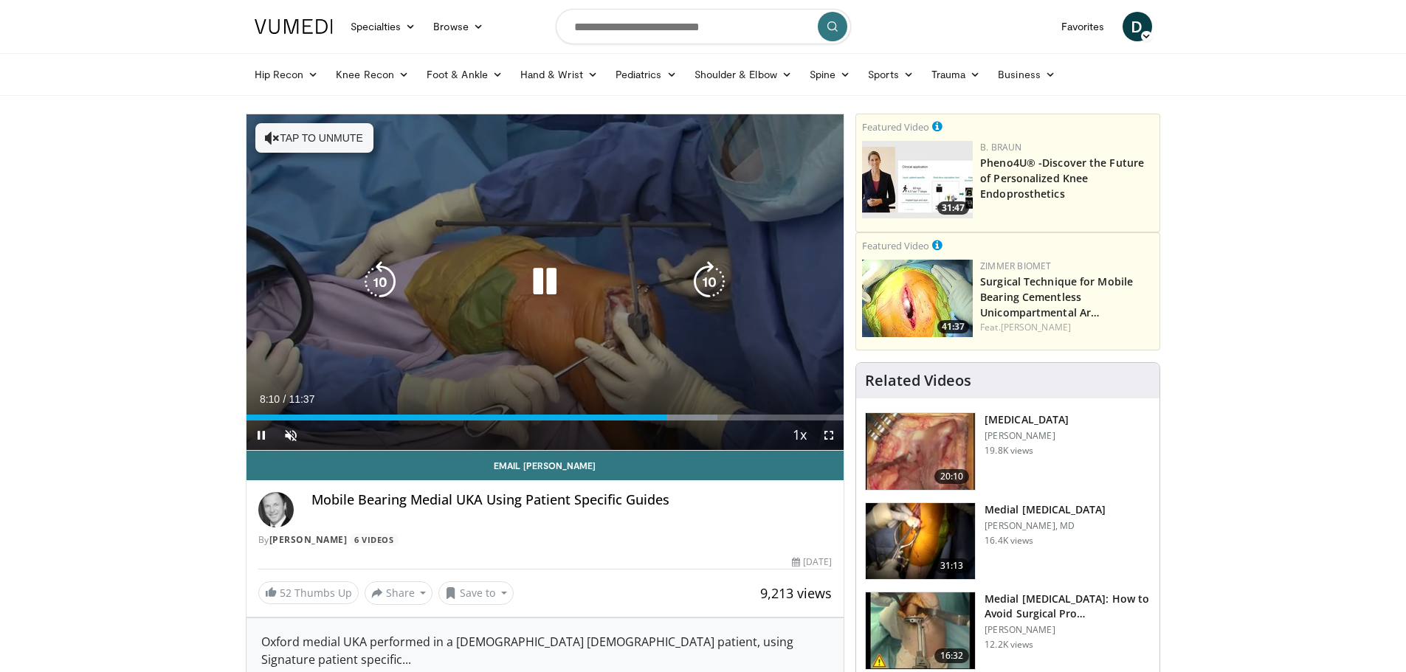
click at [565, 357] on div "10 seconds Tap to unmute" at bounding box center [545, 282] width 598 height 336
